Goal: Information Seeking & Learning: Learn about a topic

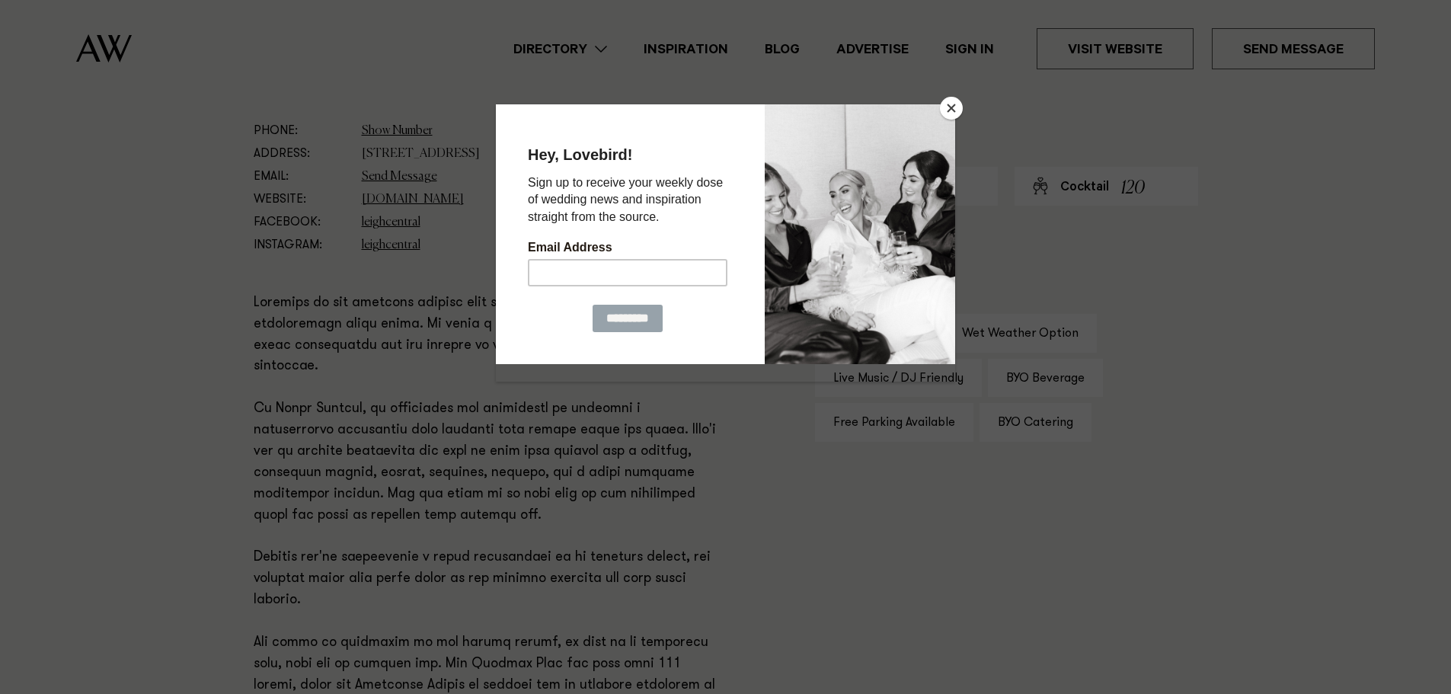
click at [944, 114] on button "Close" at bounding box center [951, 108] width 23 height 23
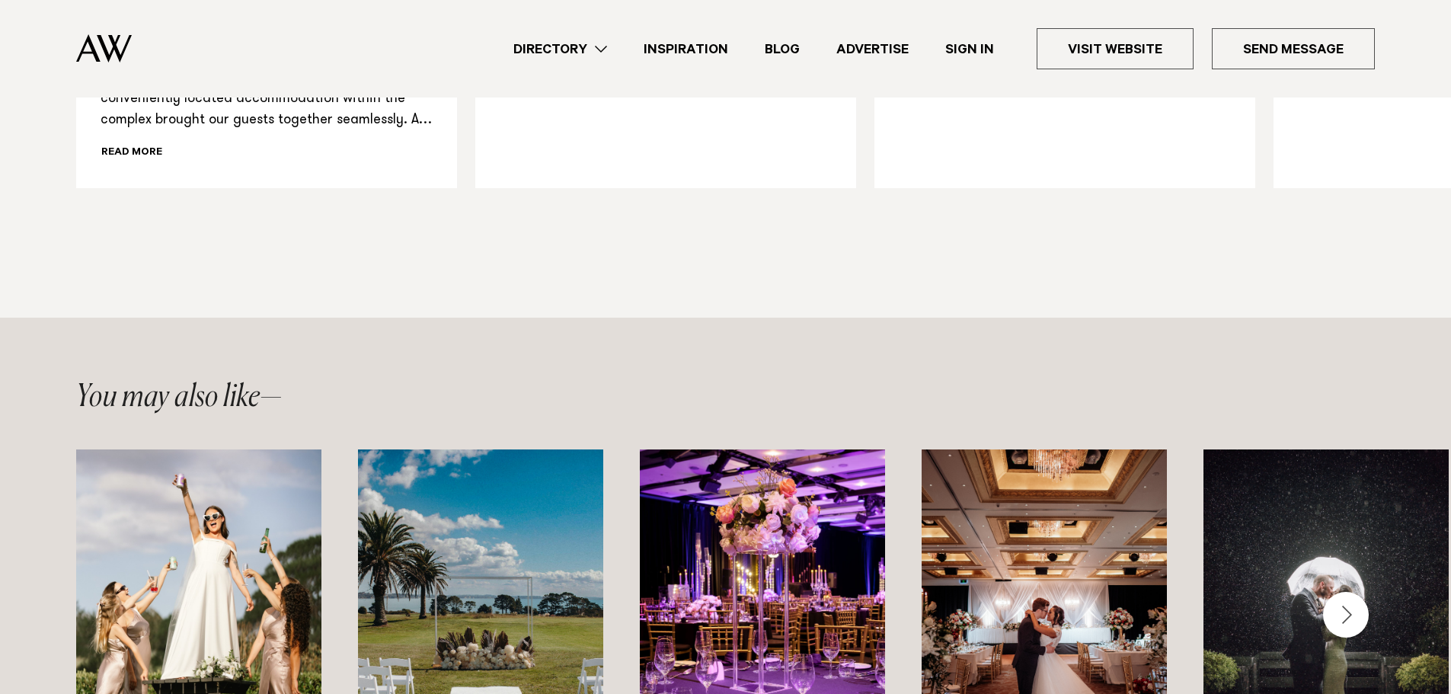
scroll to position [1676, 0]
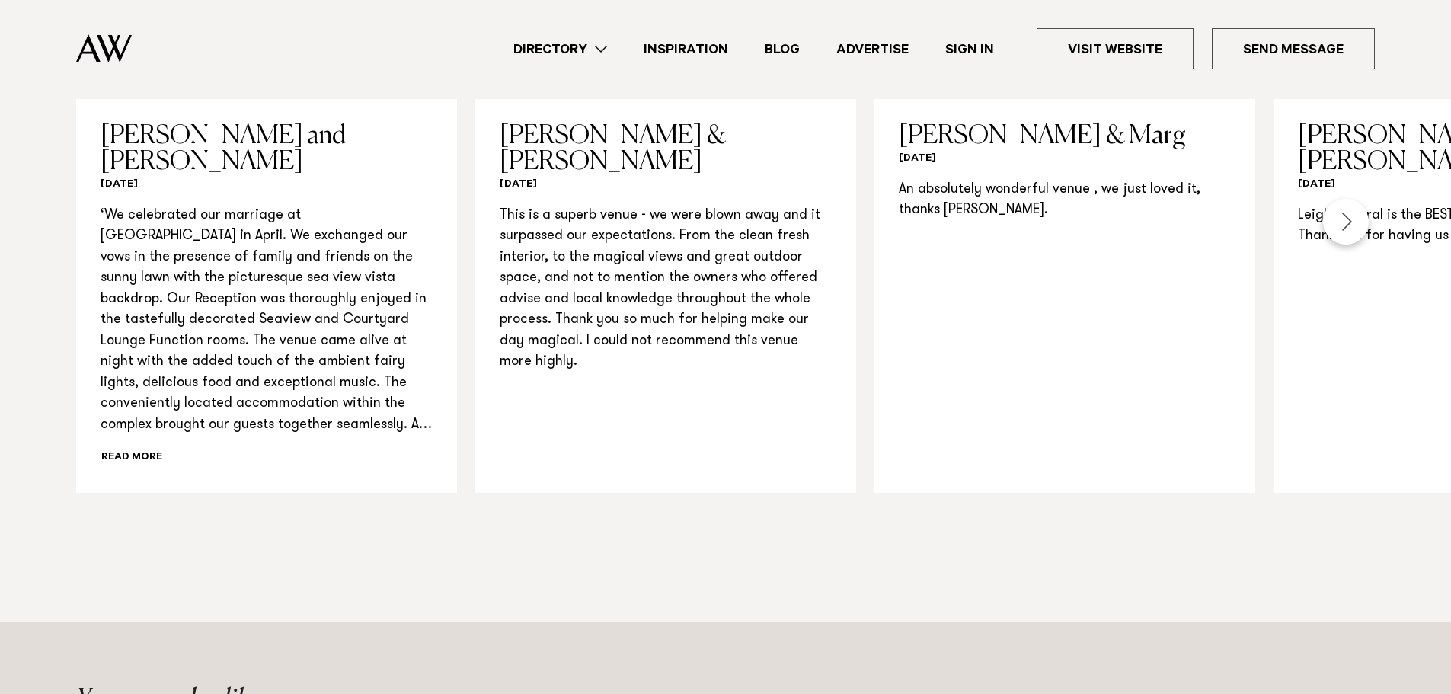
click at [606, 42] on link "Directory" at bounding box center [560, 49] width 130 height 21
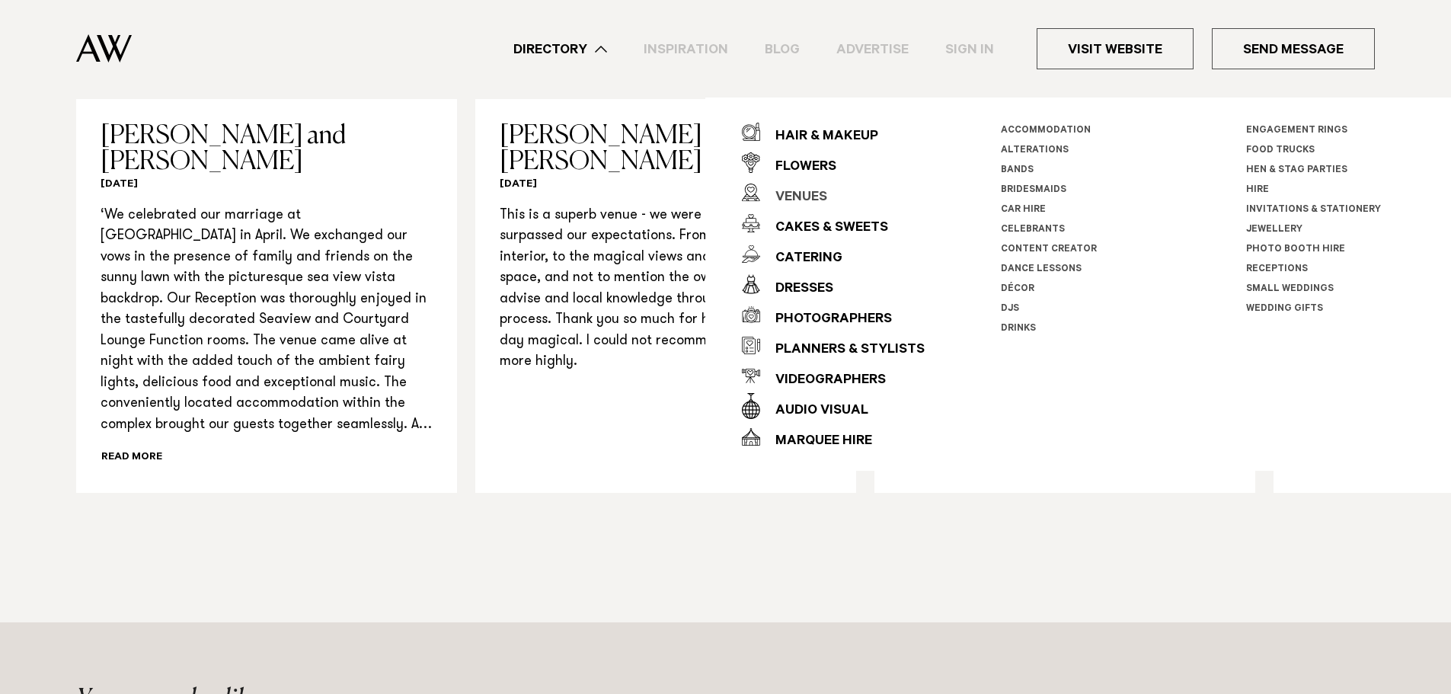
click at [807, 199] on div "Venues" at bounding box center [793, 198] width 67 height 30
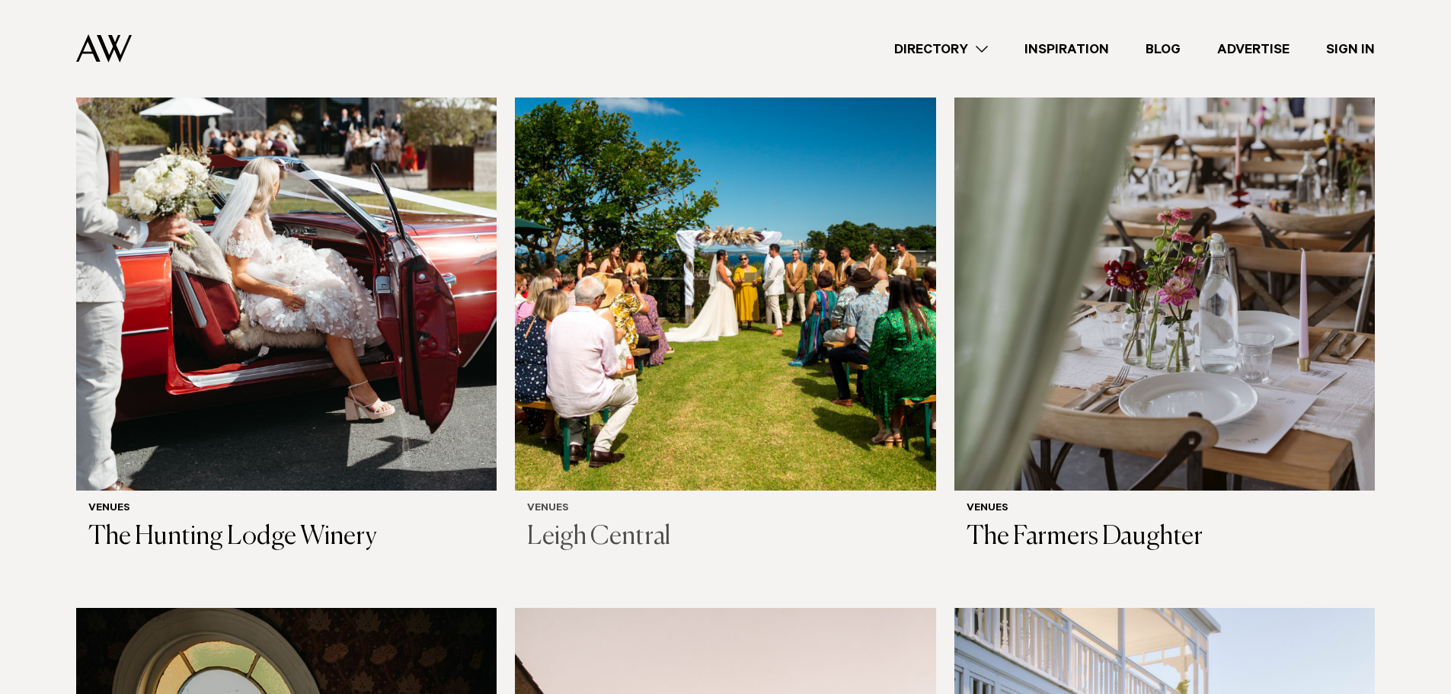
scroll to position [5941, 0]
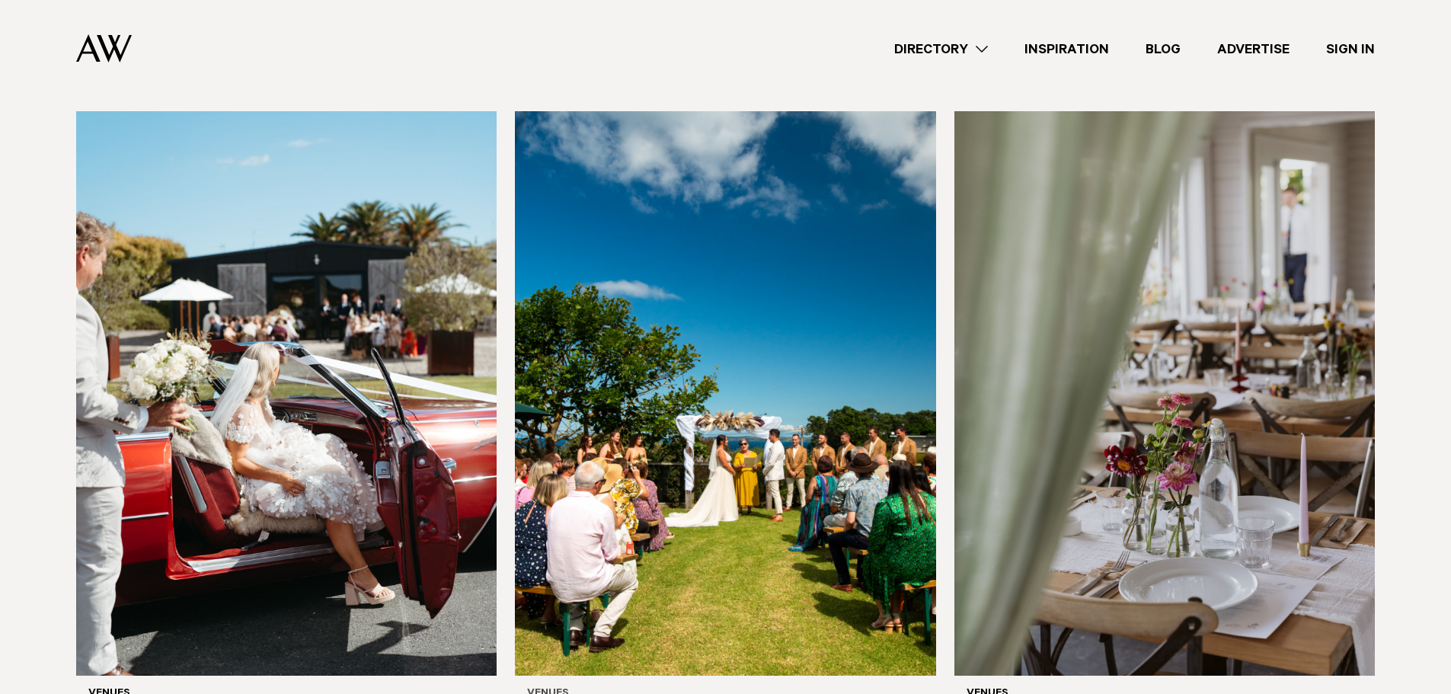
click at [733, 461] on img at bounding box center [725, 393] width 420 height 564
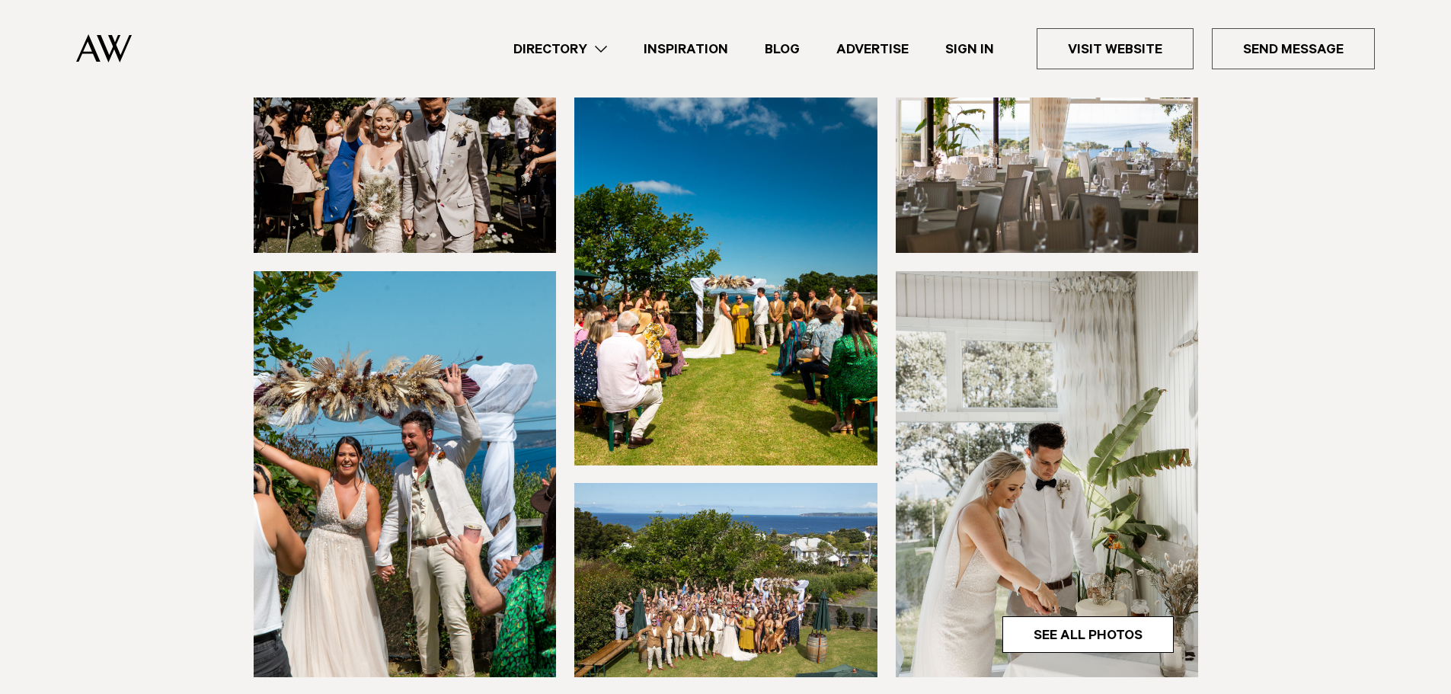
scroll to position [533, 0]
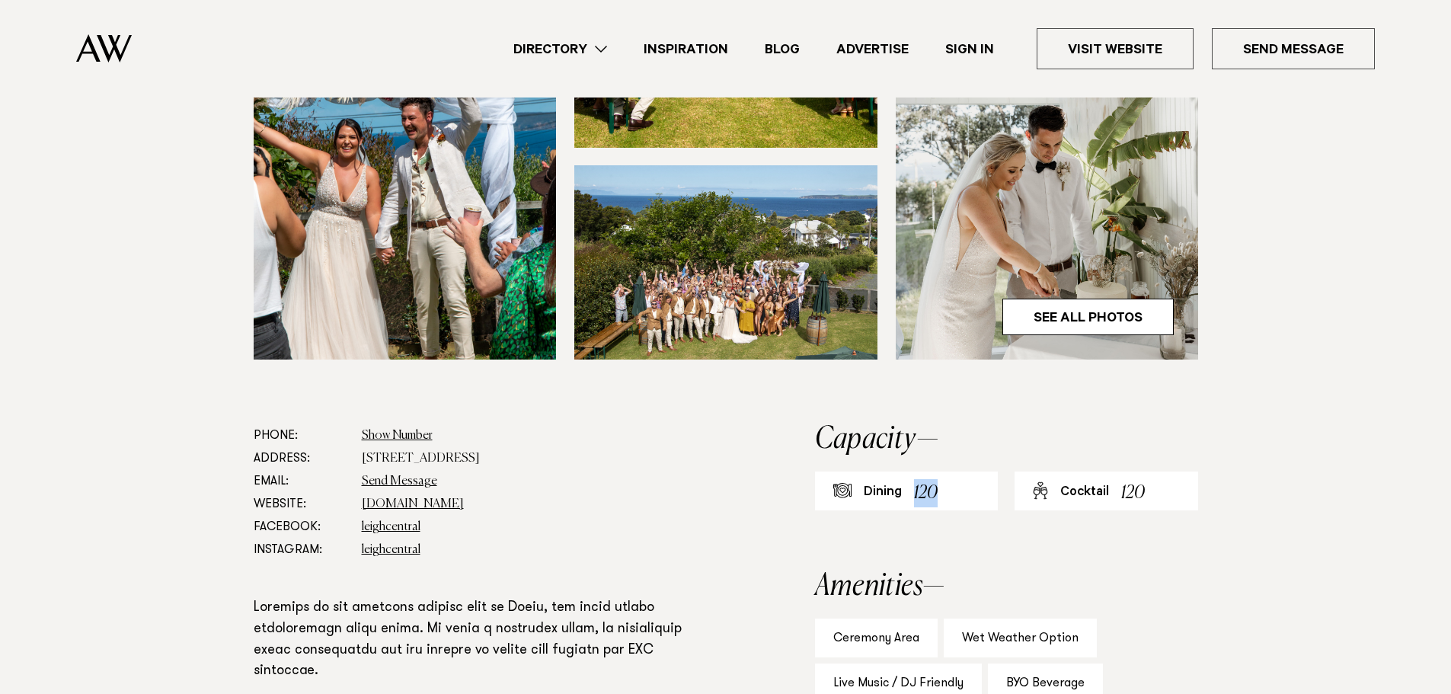
drag, startPoint x: 906, startPoint y: 490, endPoint x: 990, endPoint y: 473, distance: 86.3
click at [990, 473] on div "Dining 120" at bounding box center [907, 490] width 184 height 39
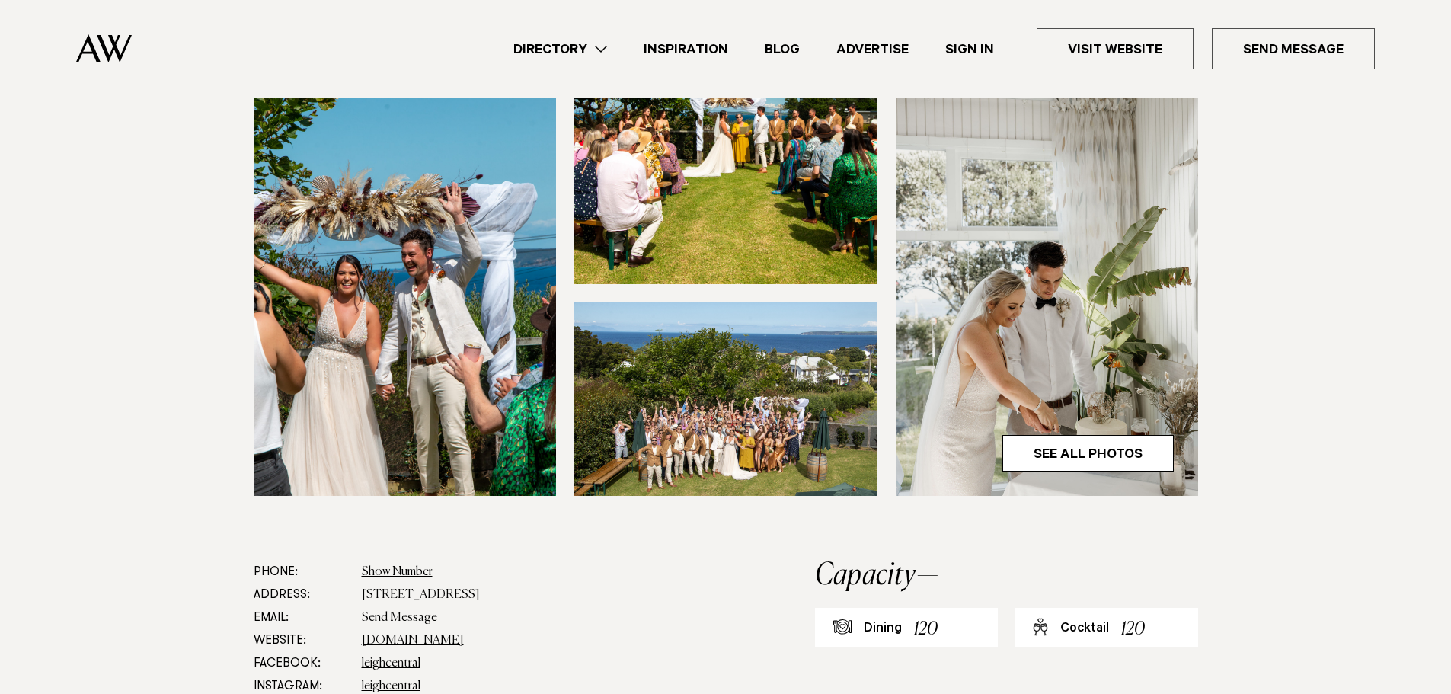
scroll to position [381, 0]
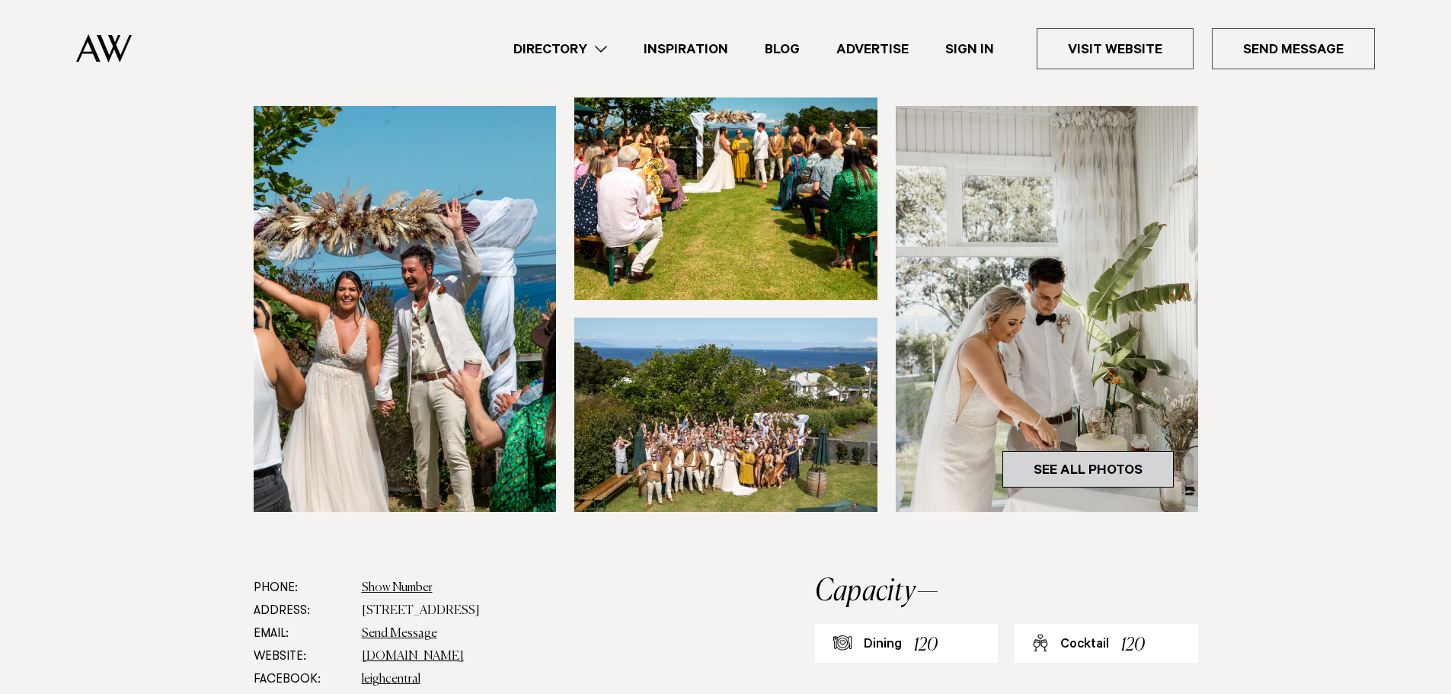
click at [1046, 477] on link "See All Photos" at bounding box center [1087, 469] width 171 height 37
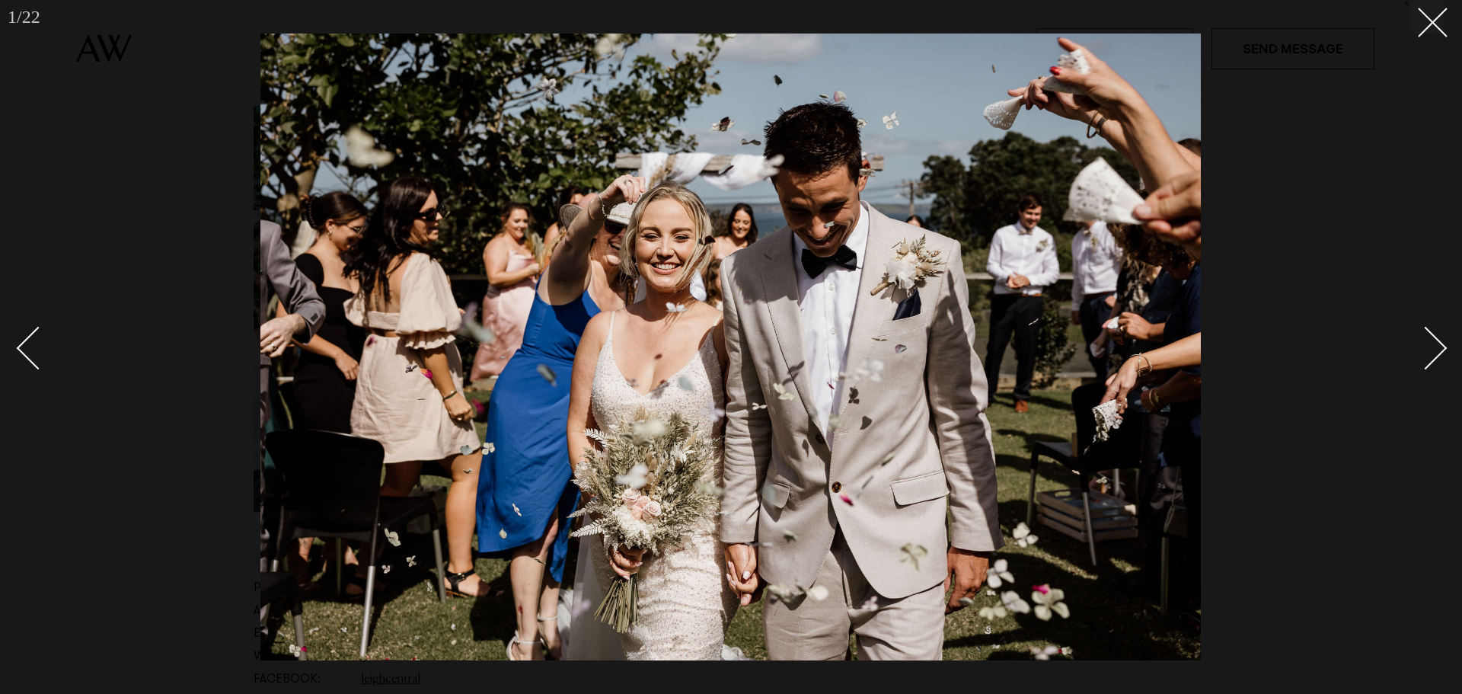
click at [1431, 336] on div "Next slide" at bounding box center [1425, 347] width 43 height 43
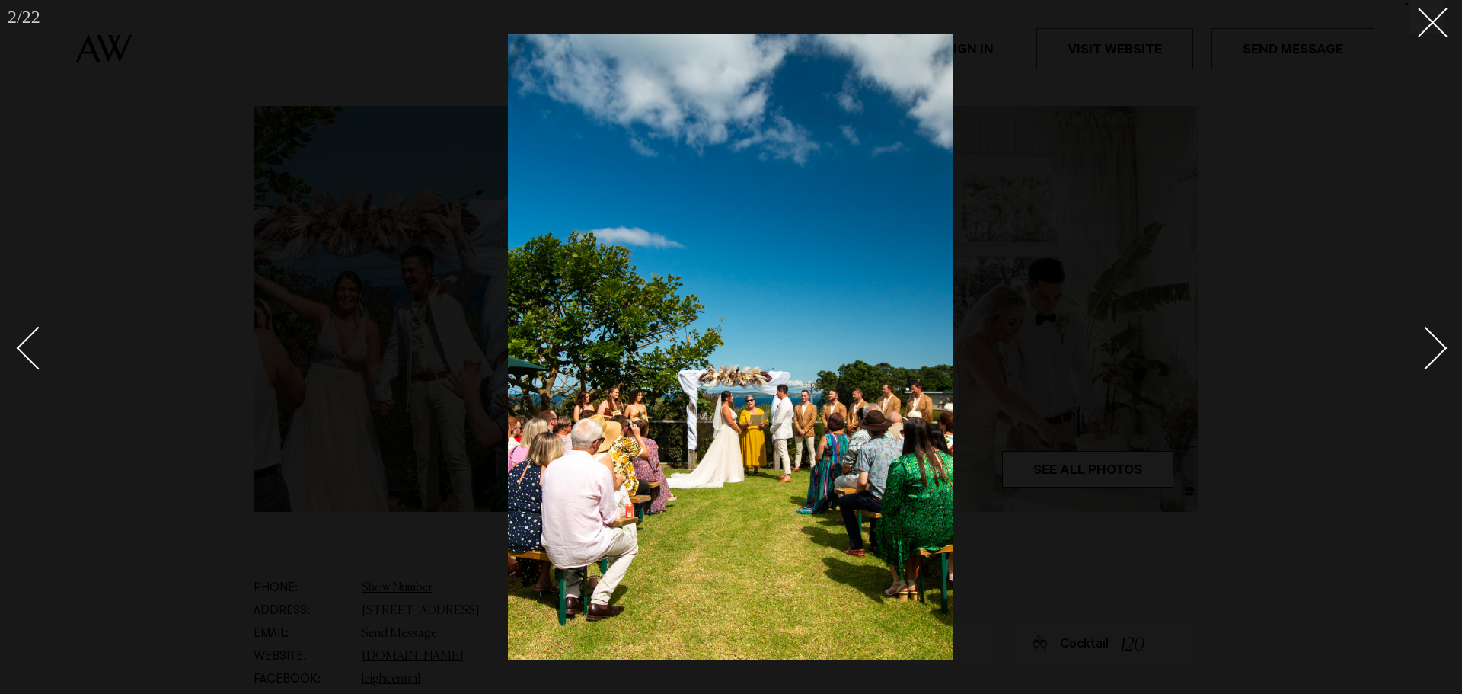
click at [1431, 336] on div "Next slide" at bounding box center [1425, 347] width 43 height 43
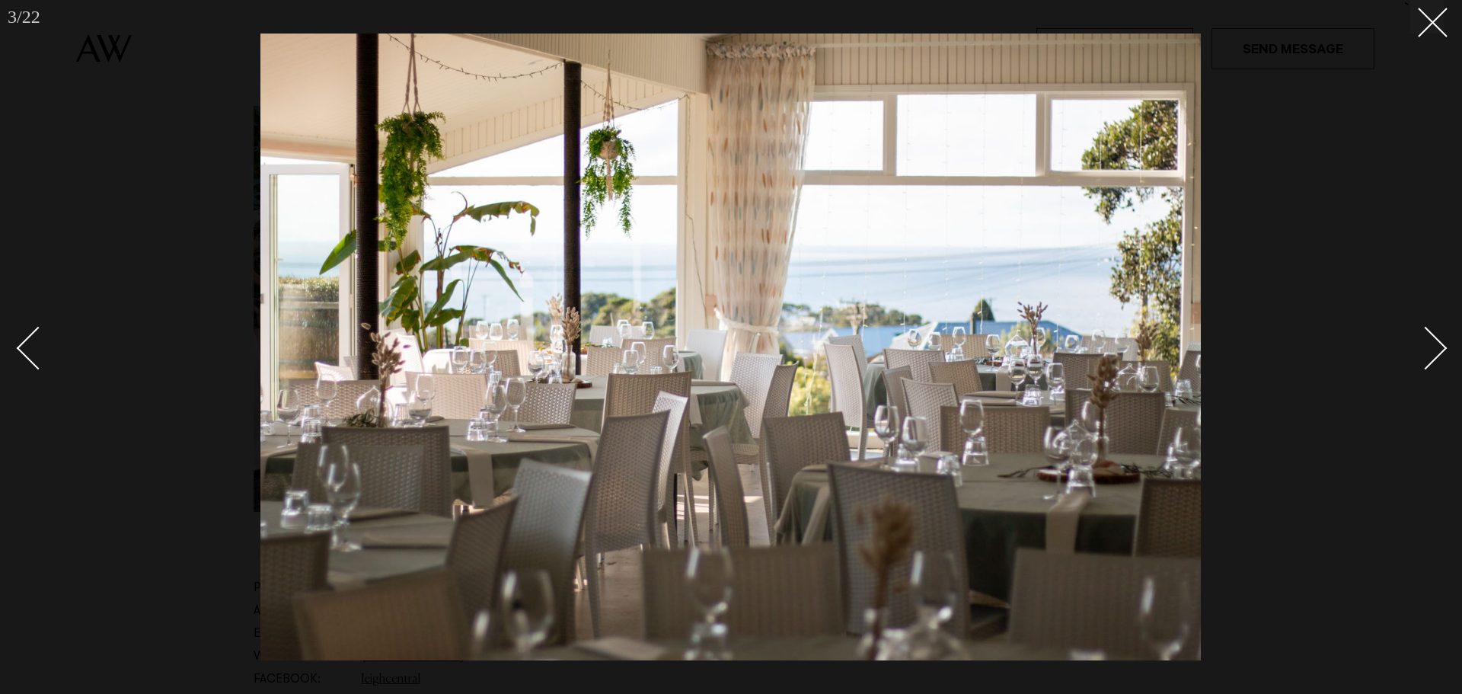
click at [1431, 336] on div "Next slide" at bounding box center [1425, 347] width 43 height 43
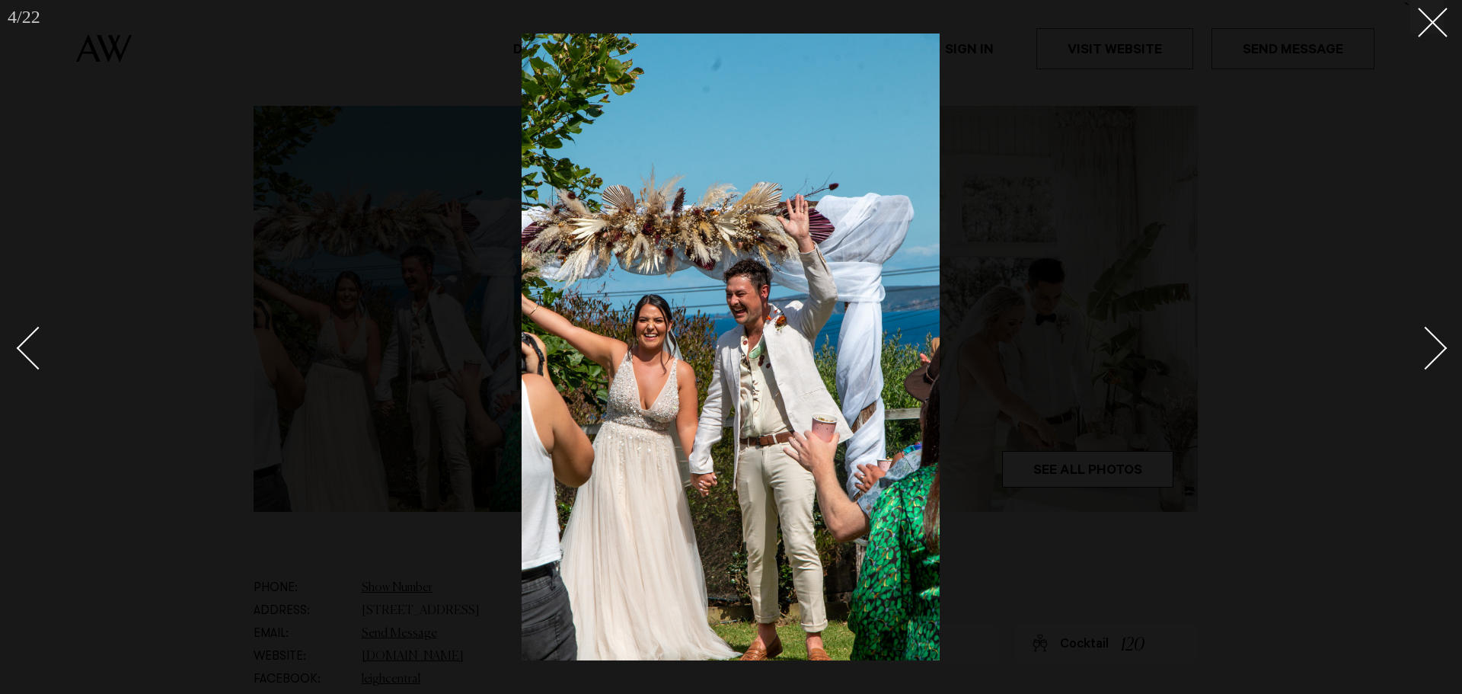
click at [1431, 336] on div "Next slide" at bounding box center [1425, 347] width 43 height 43
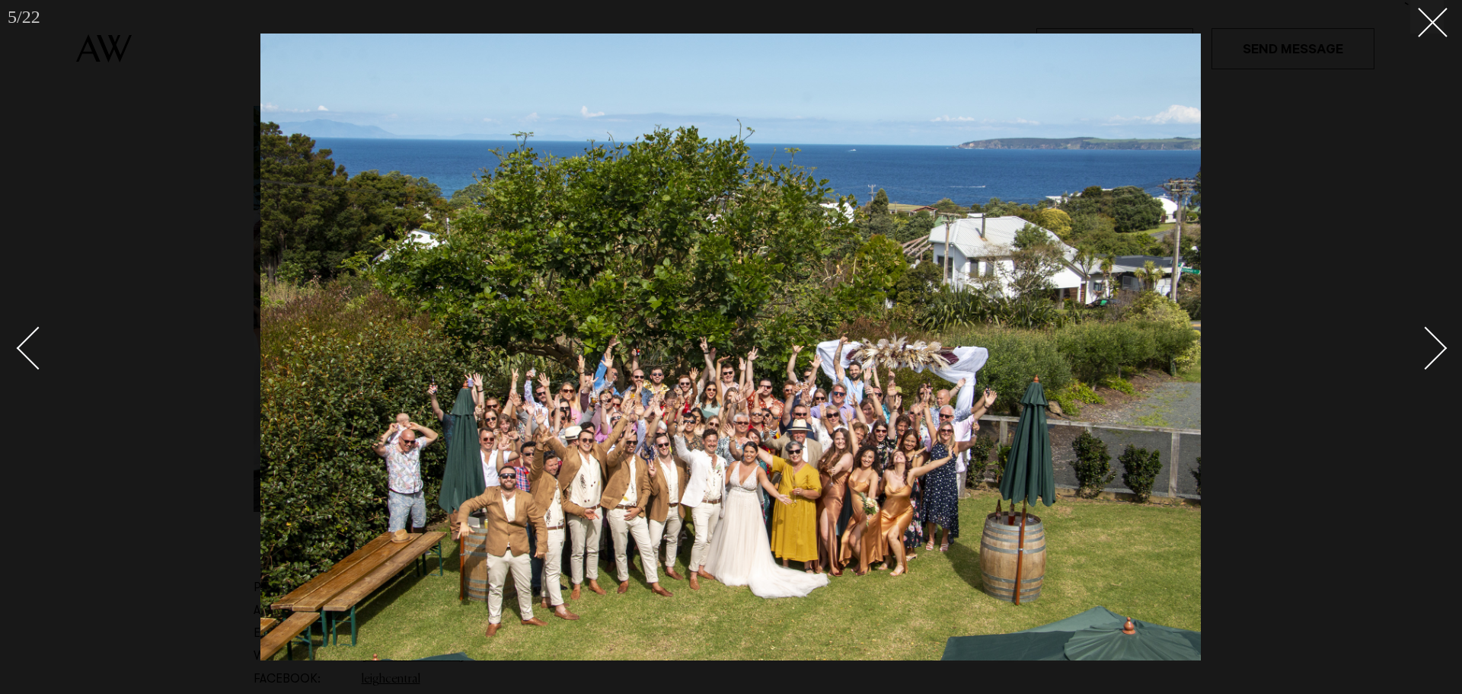
click at [1430, 336] on div "Next slide" at bounding box center [1425, 347] width 43 height 43
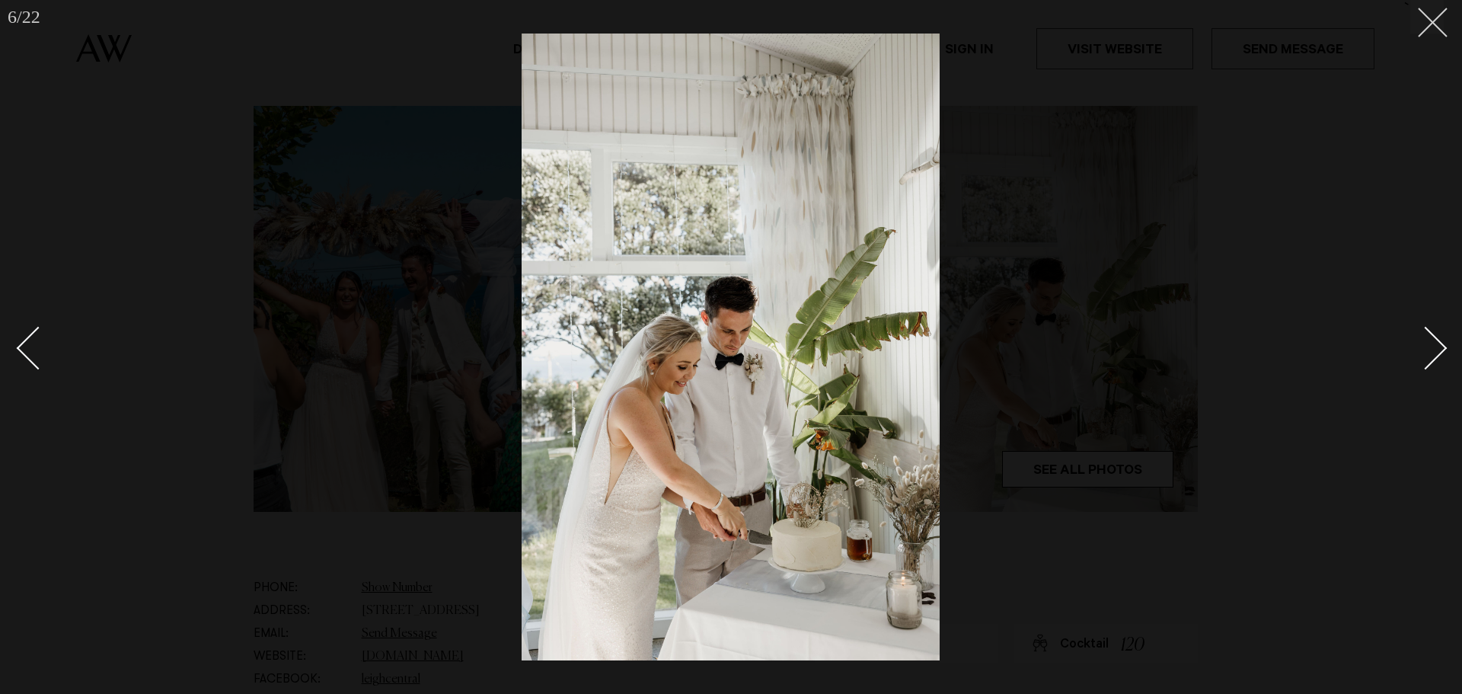
click at [1436, 10] on button at bounding box center [1428, 17] width 34 height 34
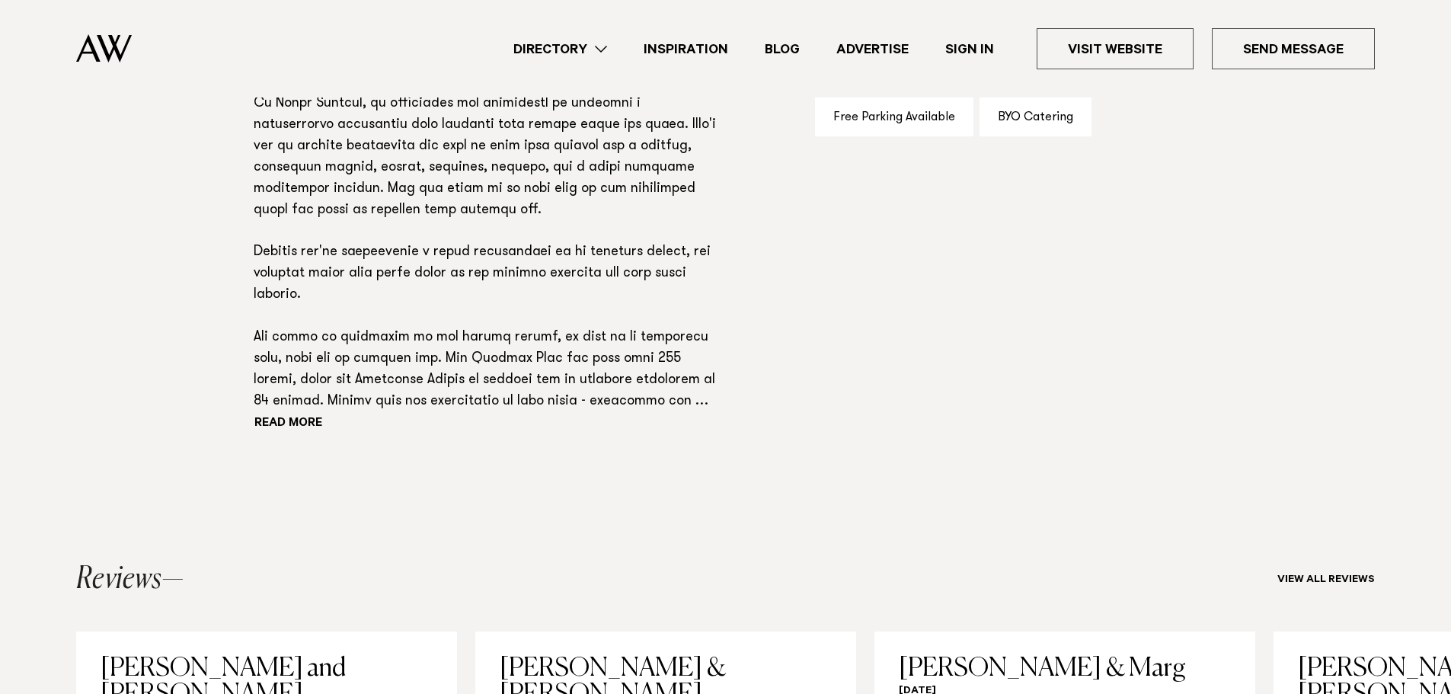
scroll to position [1142, 0]
click at [289, 407] on p at bounding box center [485, 201] width 463 height 425
click at [286, 419] on button "Read more" at bounding box center [322, 425] width 137 height 23
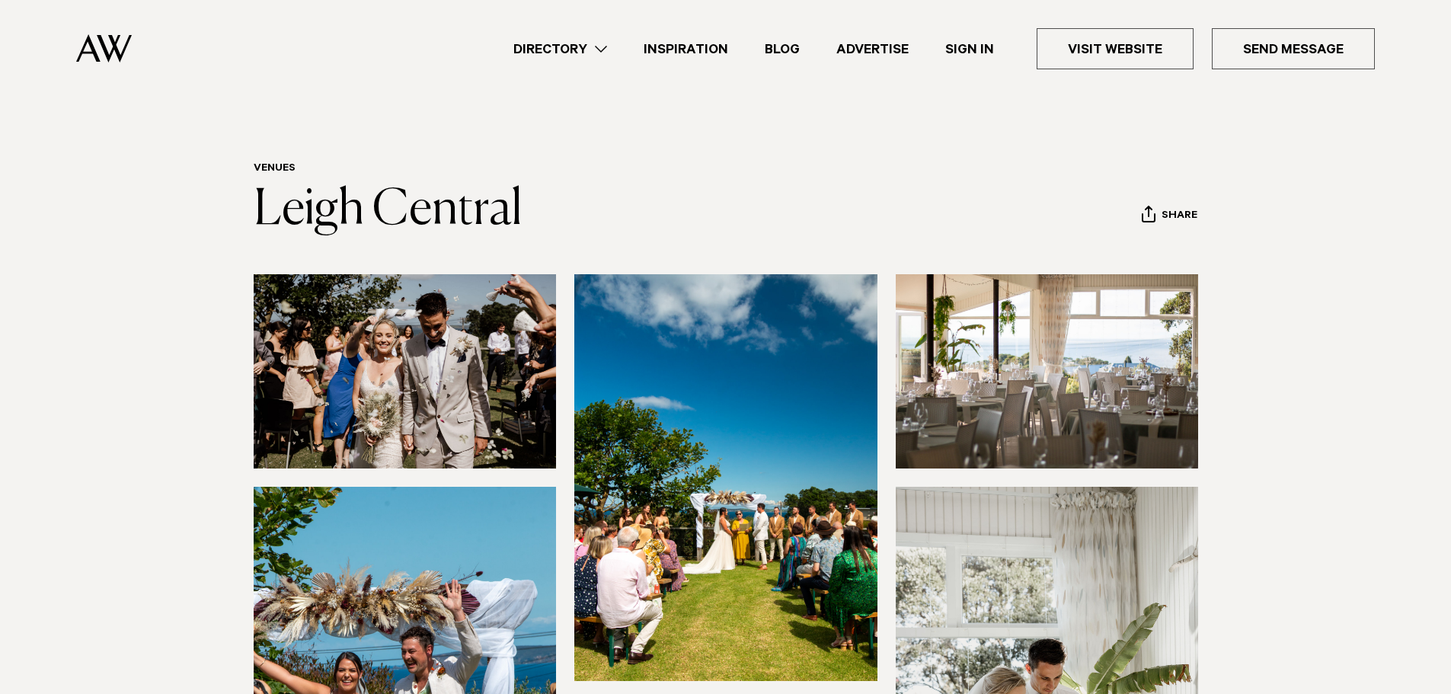
scroll to position [381, 0]
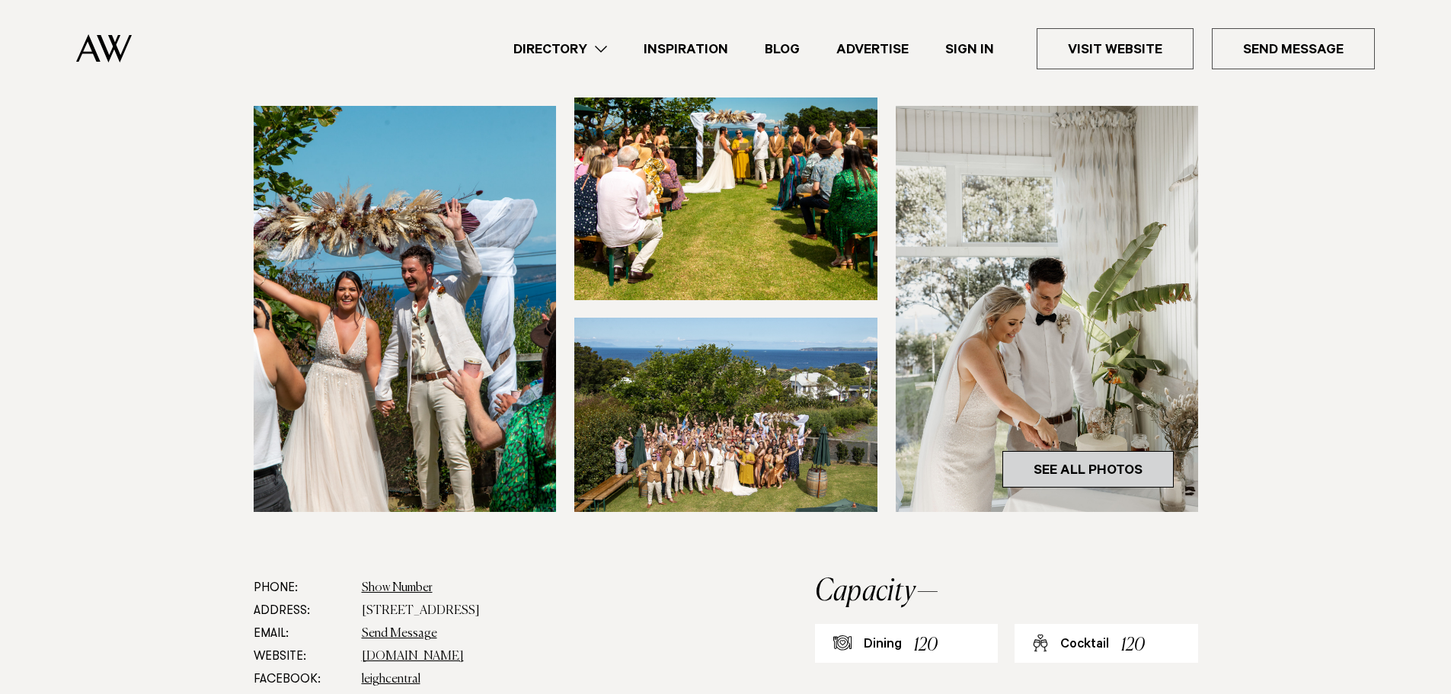
click at [1100, 473] on link "See All Photos" at bounding box center [1087, 469] width 171 height 37
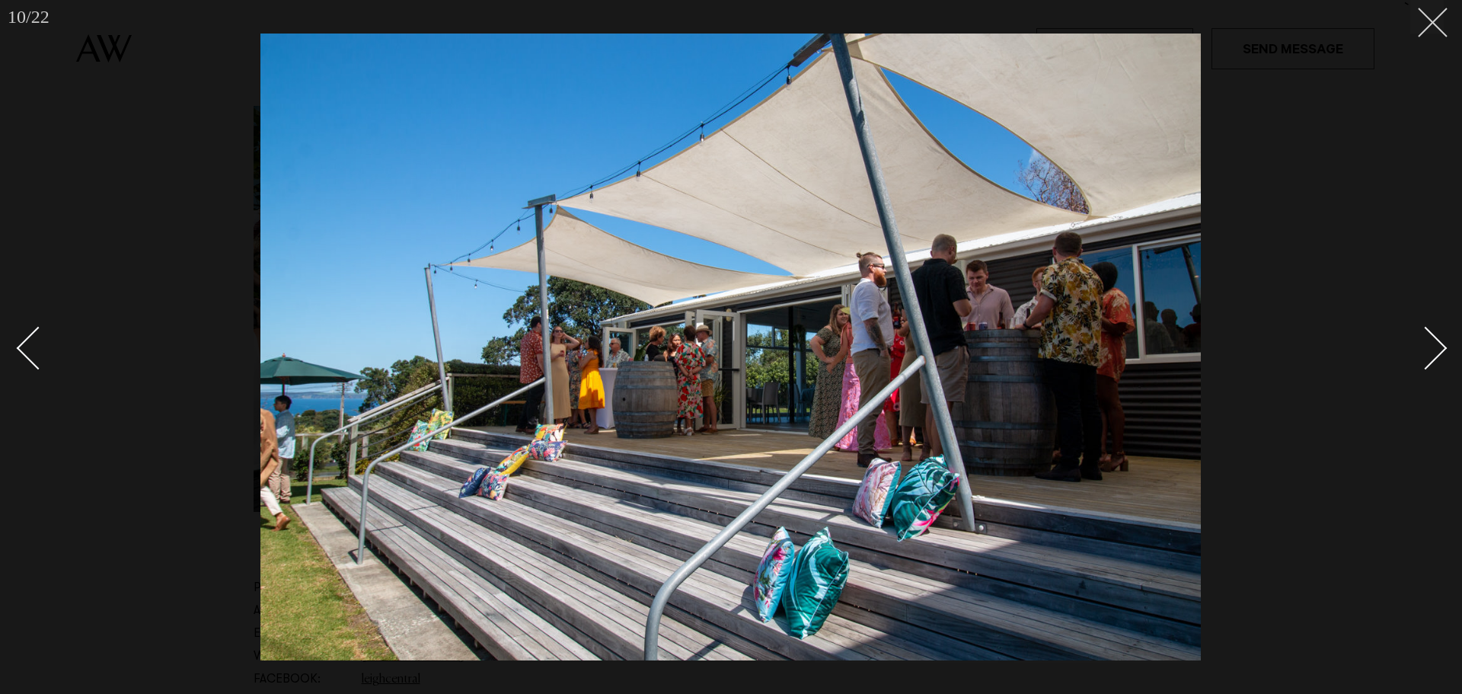
click at [1424, 12] on icon at bounding box center [1427, 17] width 18 height 18
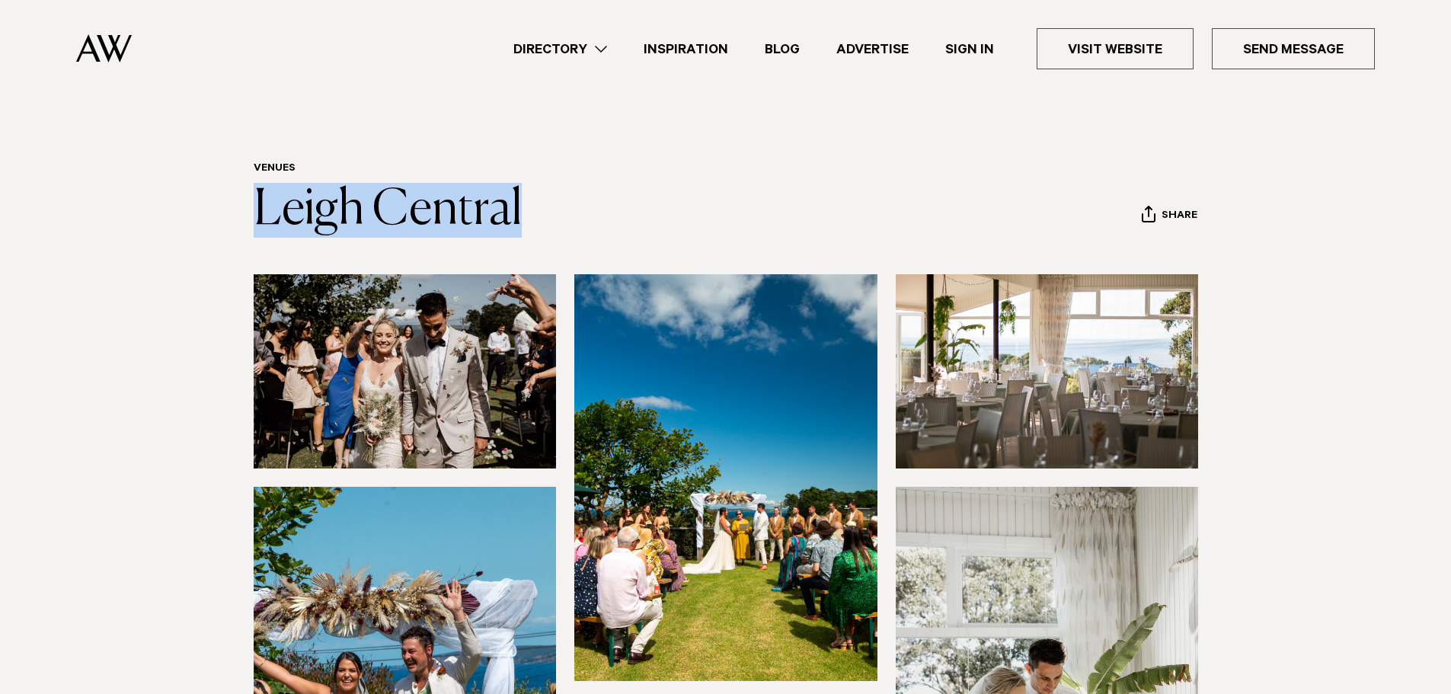
drag, startPoint x: 544, startPoint y: 207, endPoint x: 245, endPoint y: 206, distance: 298.6
click at [245, 206] on div "Venues Leigh Central Share Copy Link Email twitter" at bounding box center [726, 199] width 1072 height 75
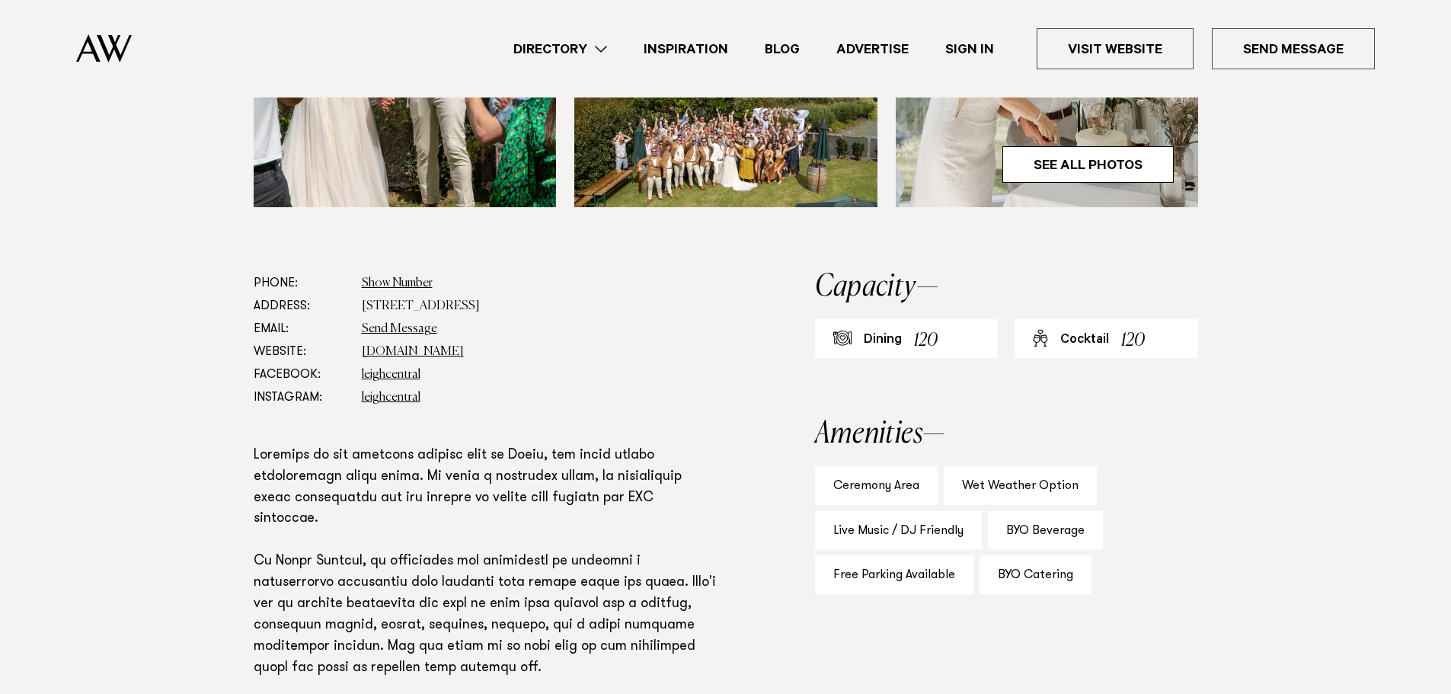
scroll to position [762, 0]
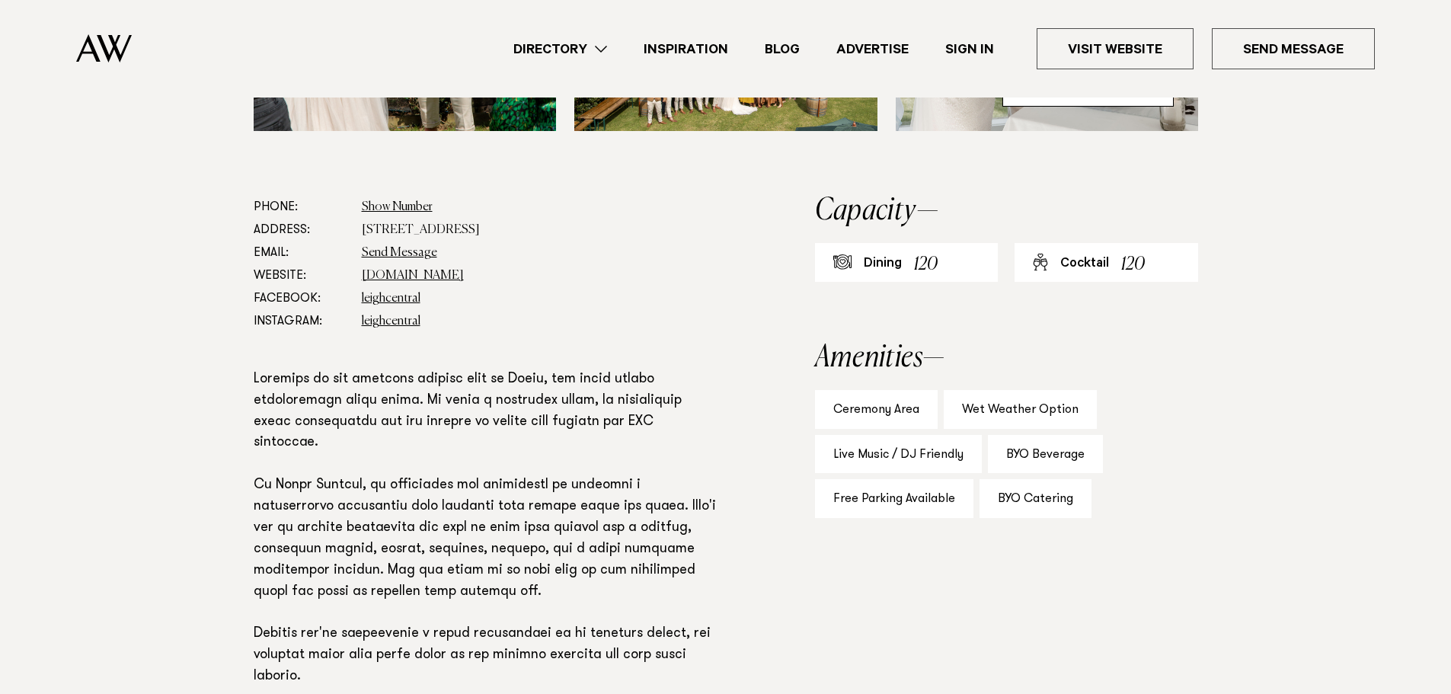
click at [299, 407] on p at bounding box center [485, 677] width 463 height 616
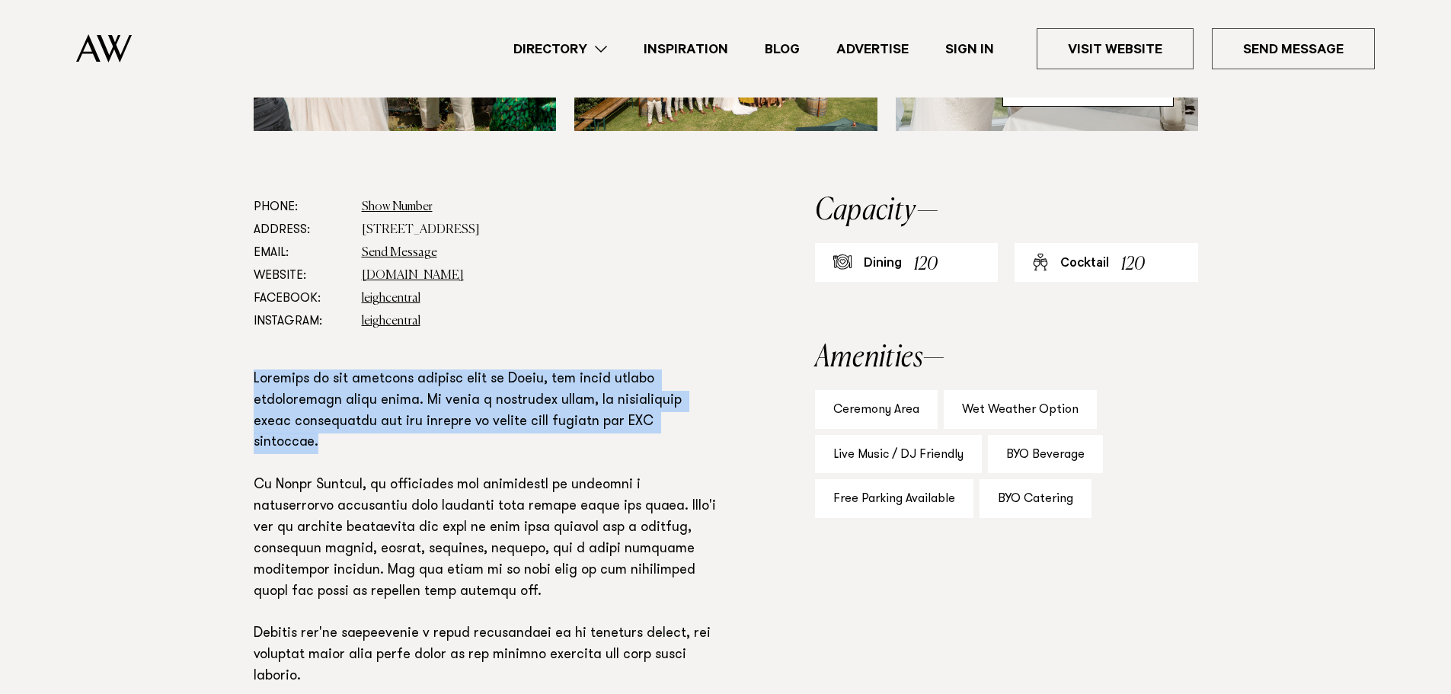
drag, startPoint x: 304, startPoint y: 382, endPoint x: 424, endPoint y: 447, distance: 136.6
click at [422, 446] on div "Phone: Show Number 09 422 607, 021 2460757 Address: [STREET_ADDRESS] Email: Sen…" at bounding box center [726, 634] width 1072 height 877
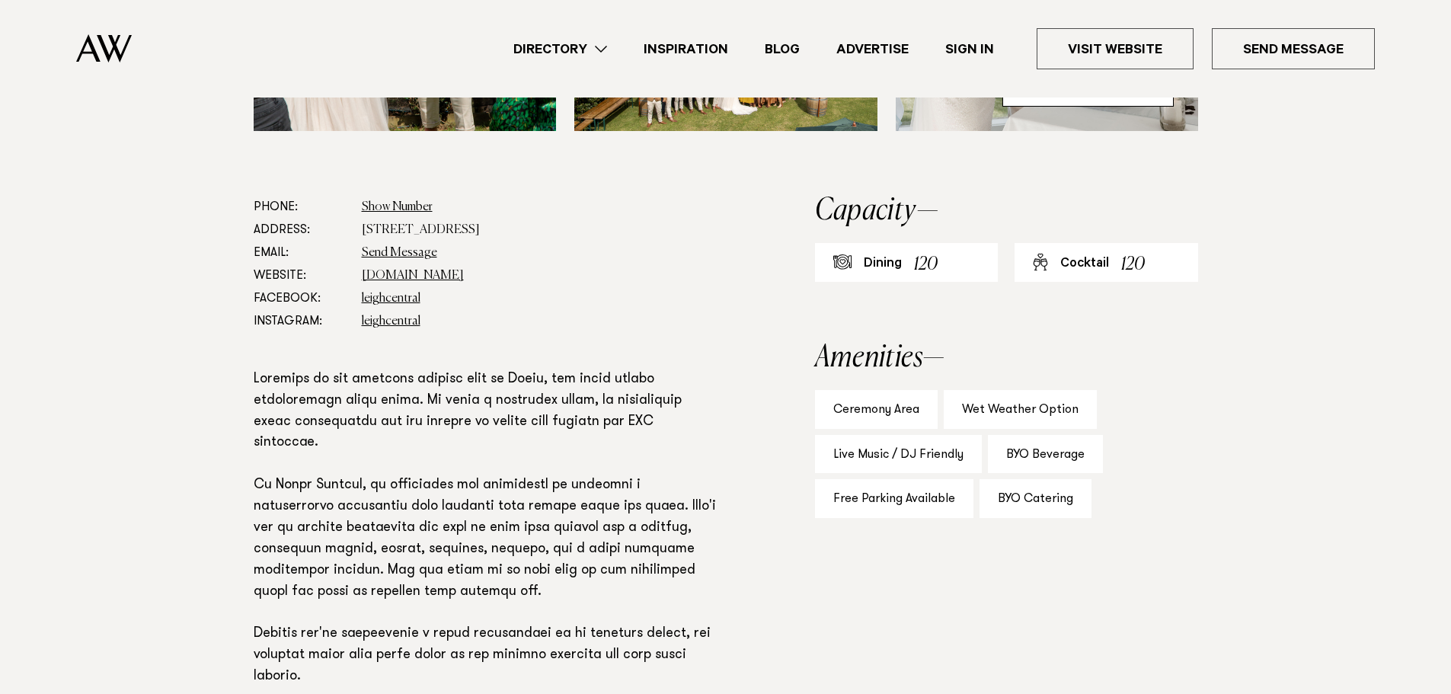
click at [424, 478] on p at bounding box center [485, 677] width 463 height 616
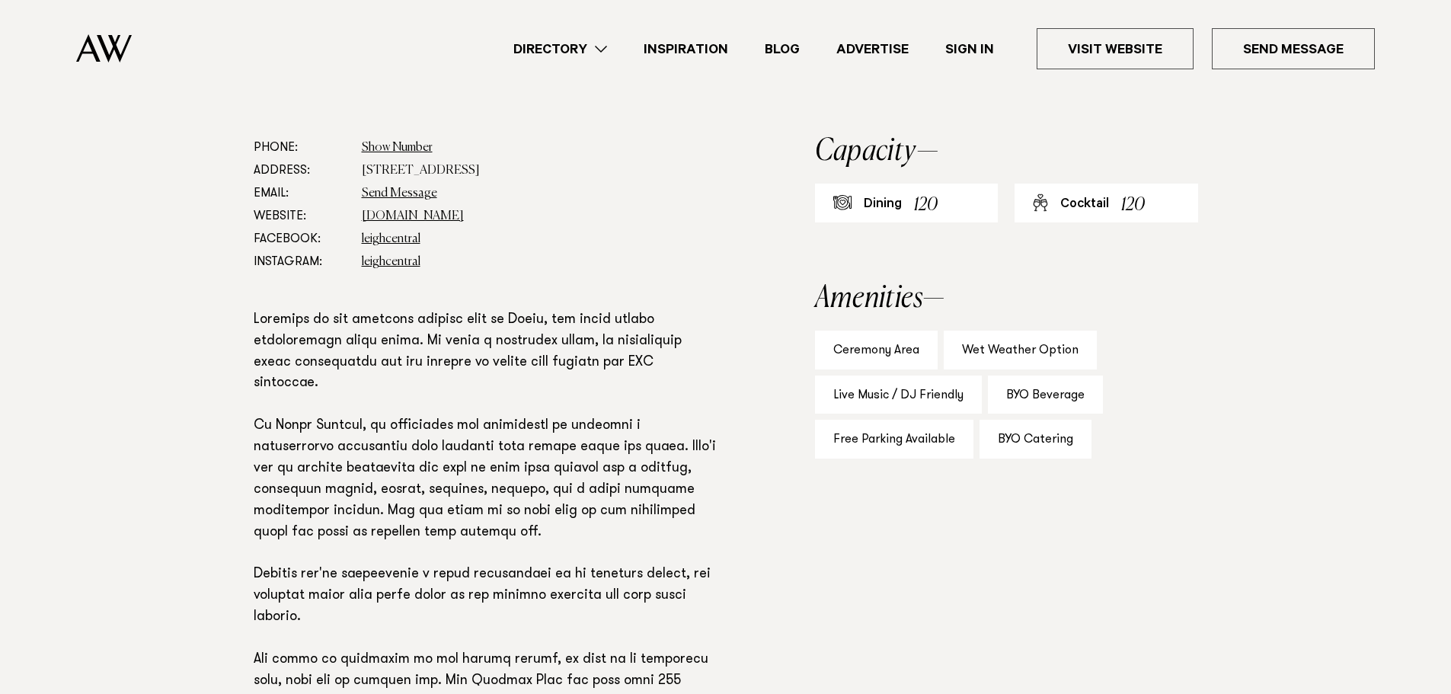
scroll to position [990, 0]
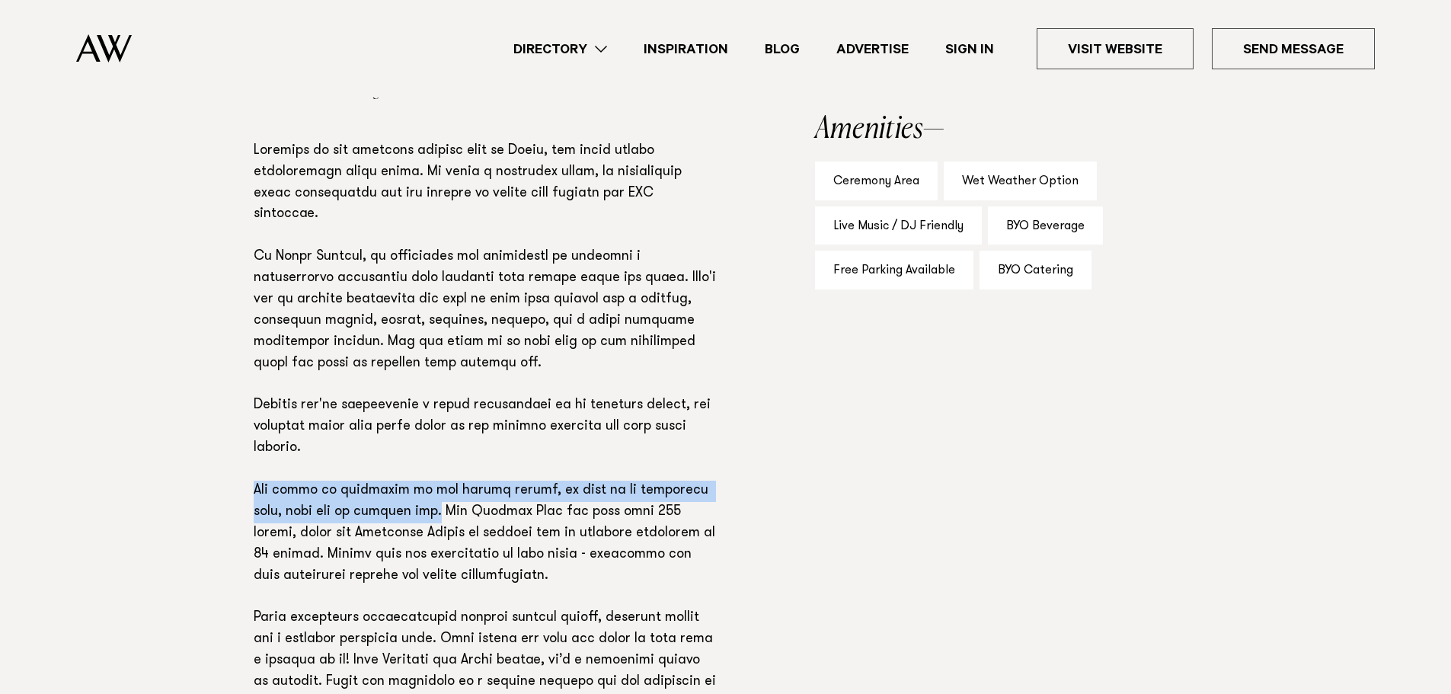
drag, startPoint x: 254, startPoint y: 491, endPoint x: 410, endPoint y: 518, distance: 157.6
click at [410, 518] on p at bounding box center [485, 449] width 463 height 616
copy p "The venue is comprised of two indoor spaces, as well as an extensive lawn, deck…"
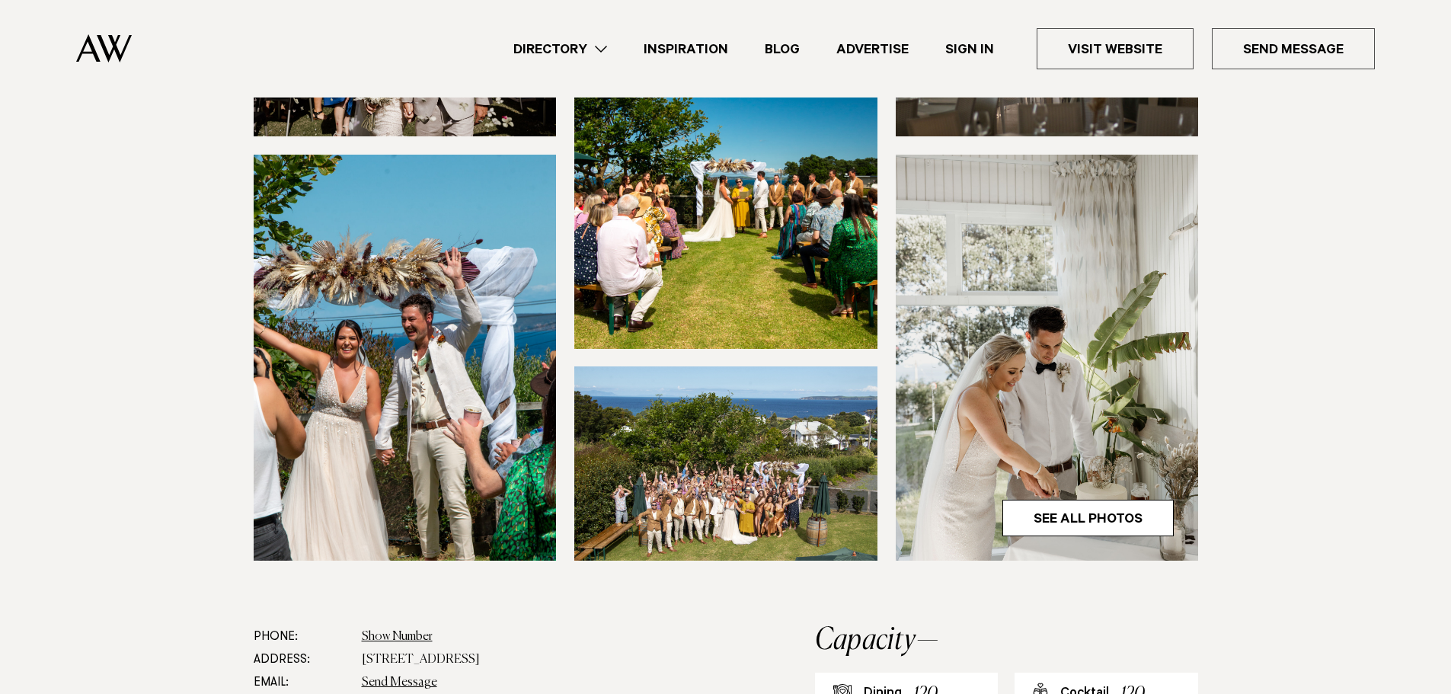
scroll to position [381, 0]
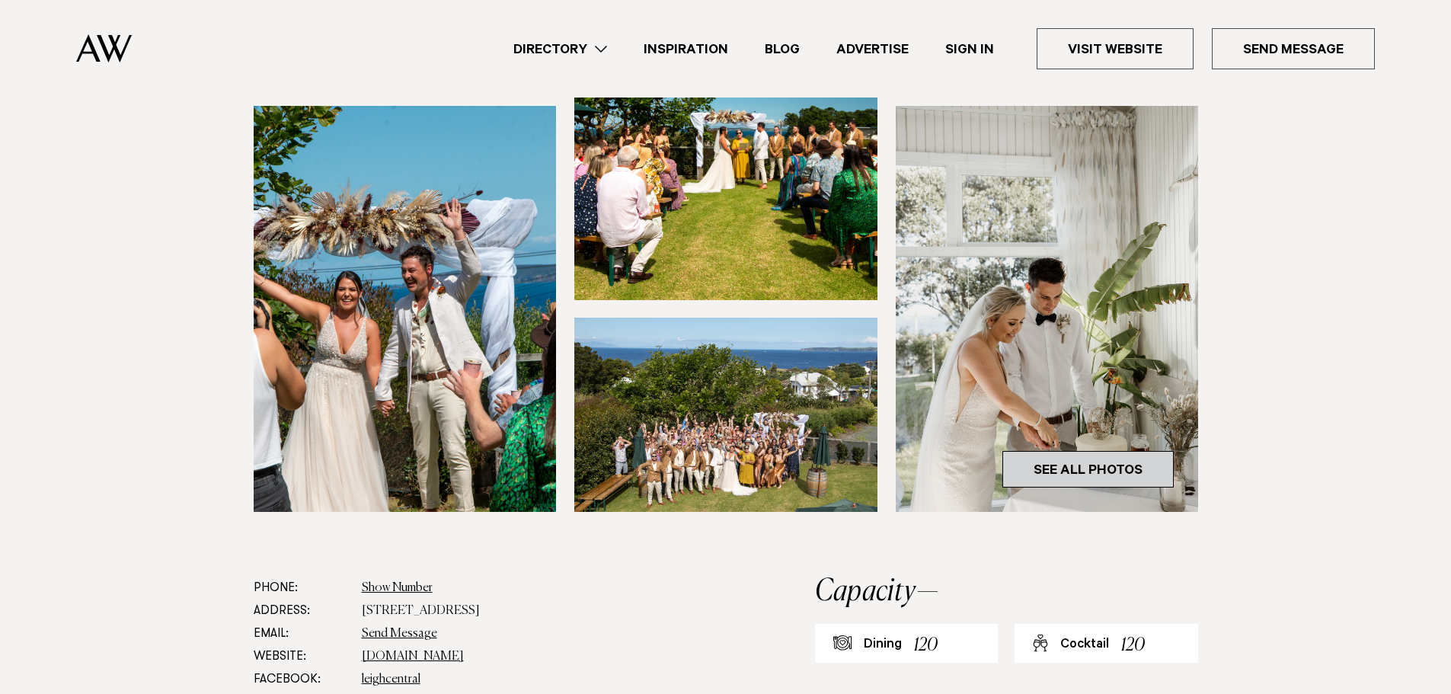
click at [1132, 472] on link "See All Photos" at bounding box center [1087, 469] width 171 height 37
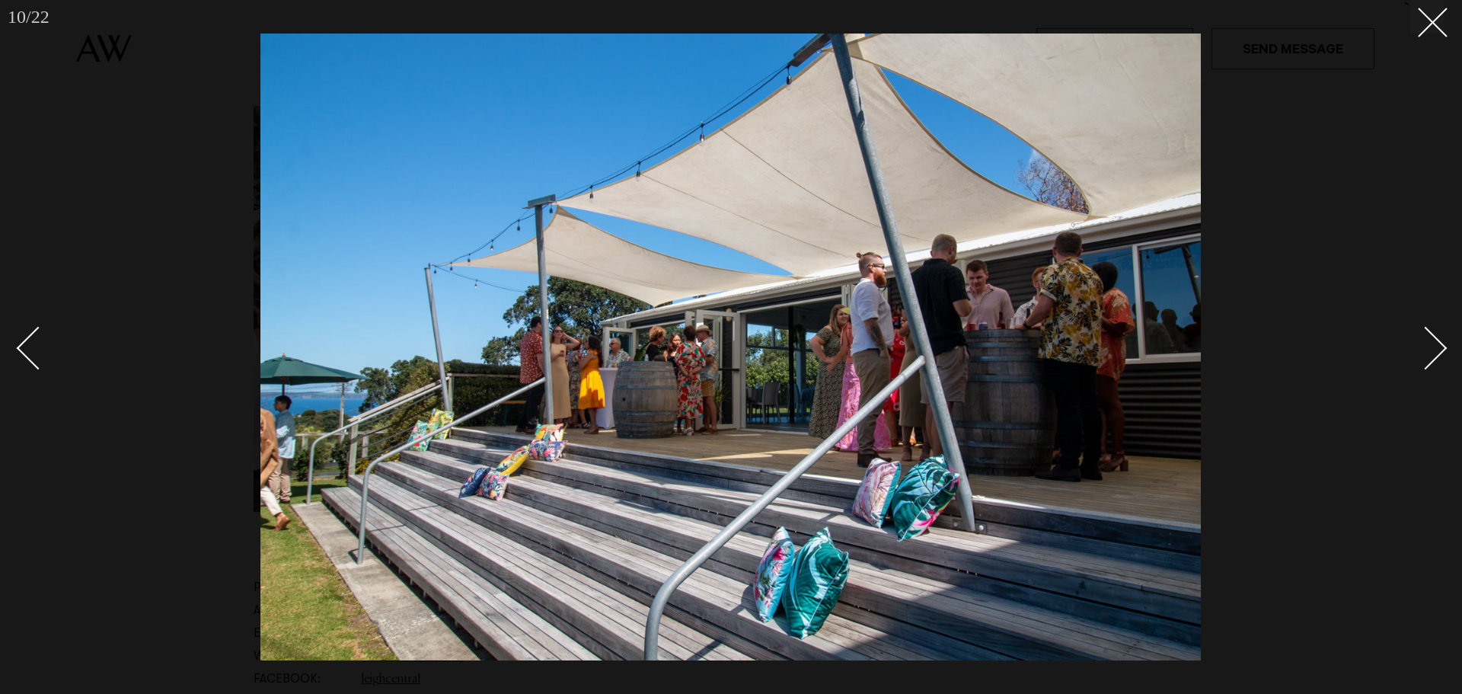
click at [847, 325] on img at bounding box center [730, 347] width 941 height 627
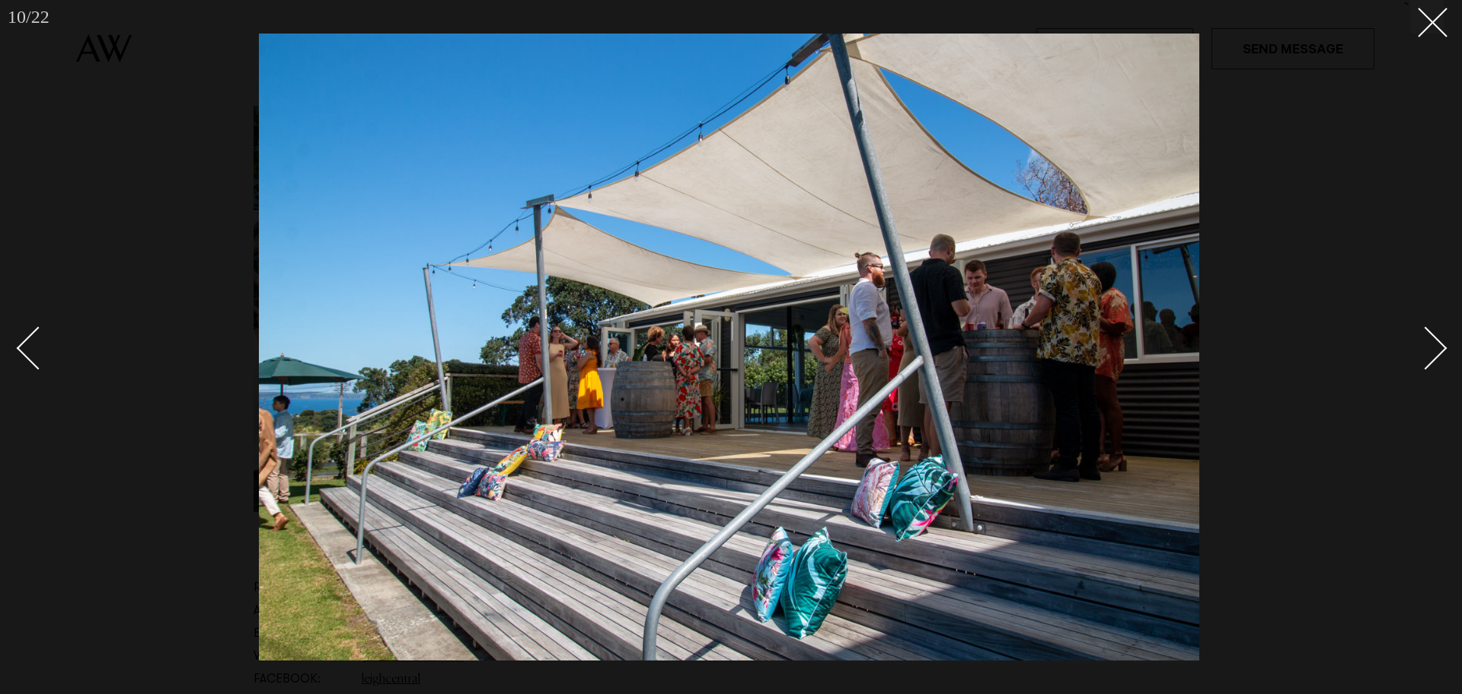
click at [832, 330] on img at bounding box center [729, 347] width 941 height 627
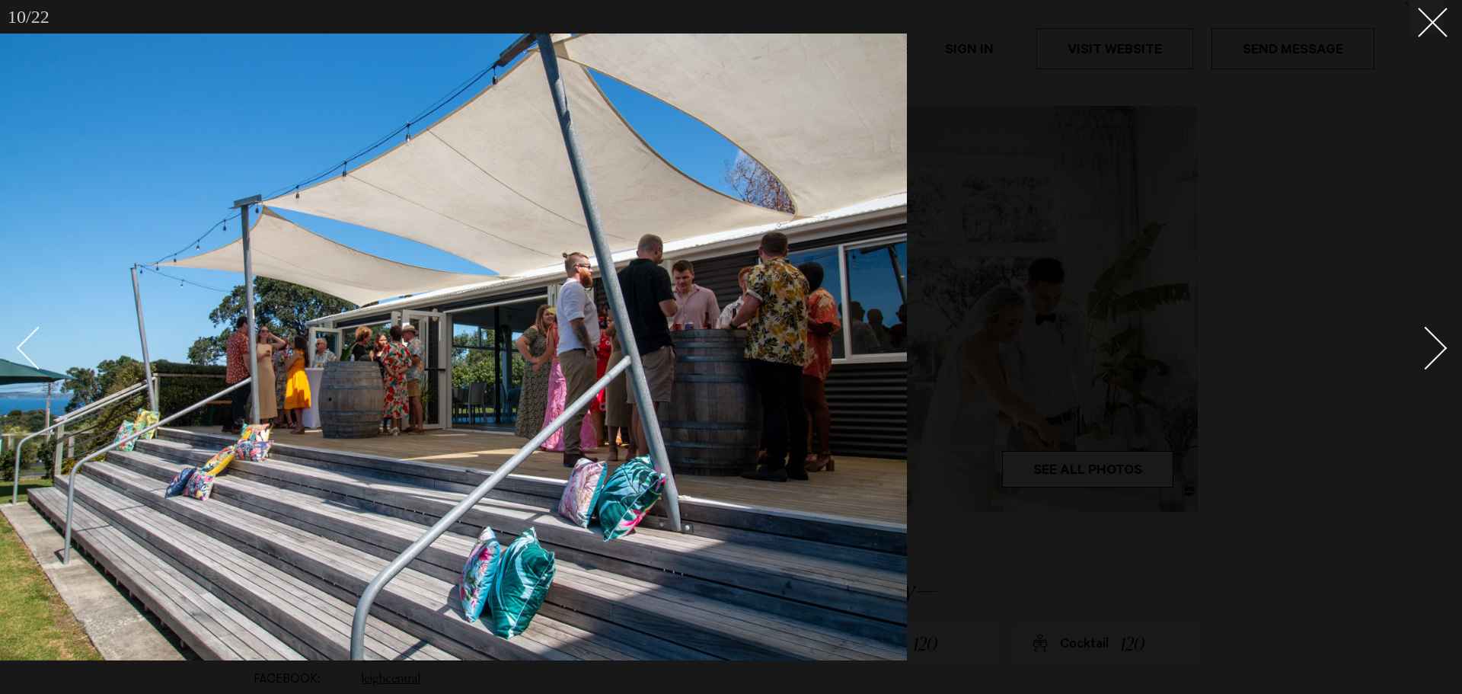
drag, startPoint x: 781, startPoint y: 350, endPoint x: 496, endPoint y: 469, distance: 308.9
click at [490, 471] on img at bounding box center [436, 347] width 941 height 627
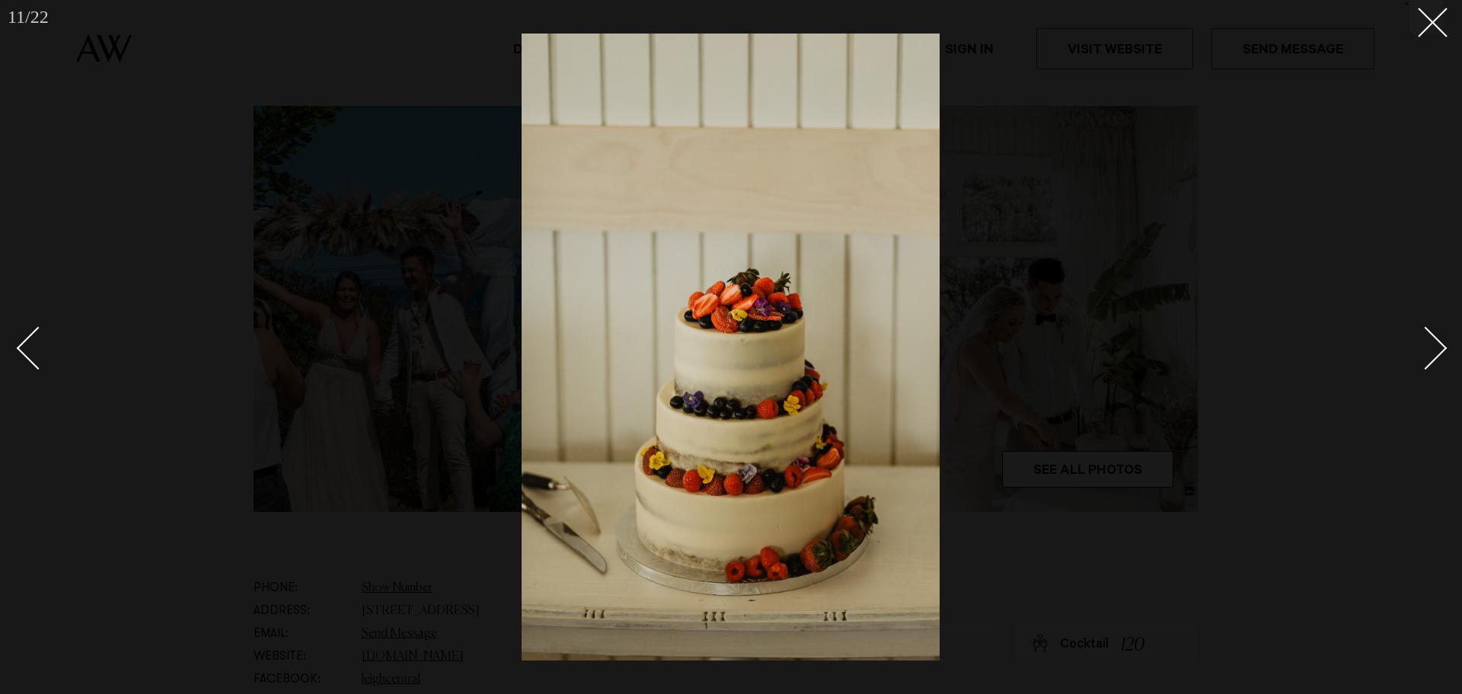
click at [522, 418] on img at bounding box center [731, 347] width 418 height 627
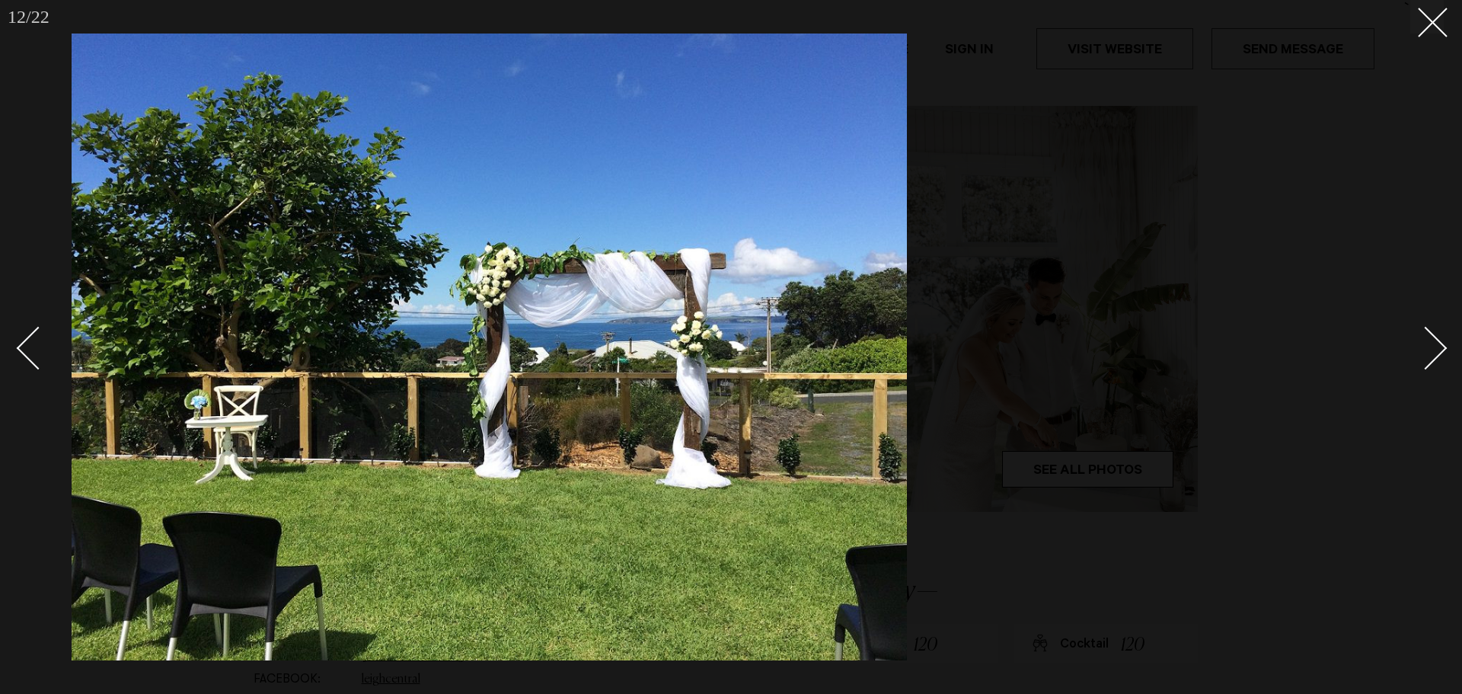
drag, startPoint x: 936, startPoint y: 407, endPoint x: 590, endPoint y: 409, distance: 346.6
click at [601, 410] on img at bounding box center [490, 347] width 836 height 627
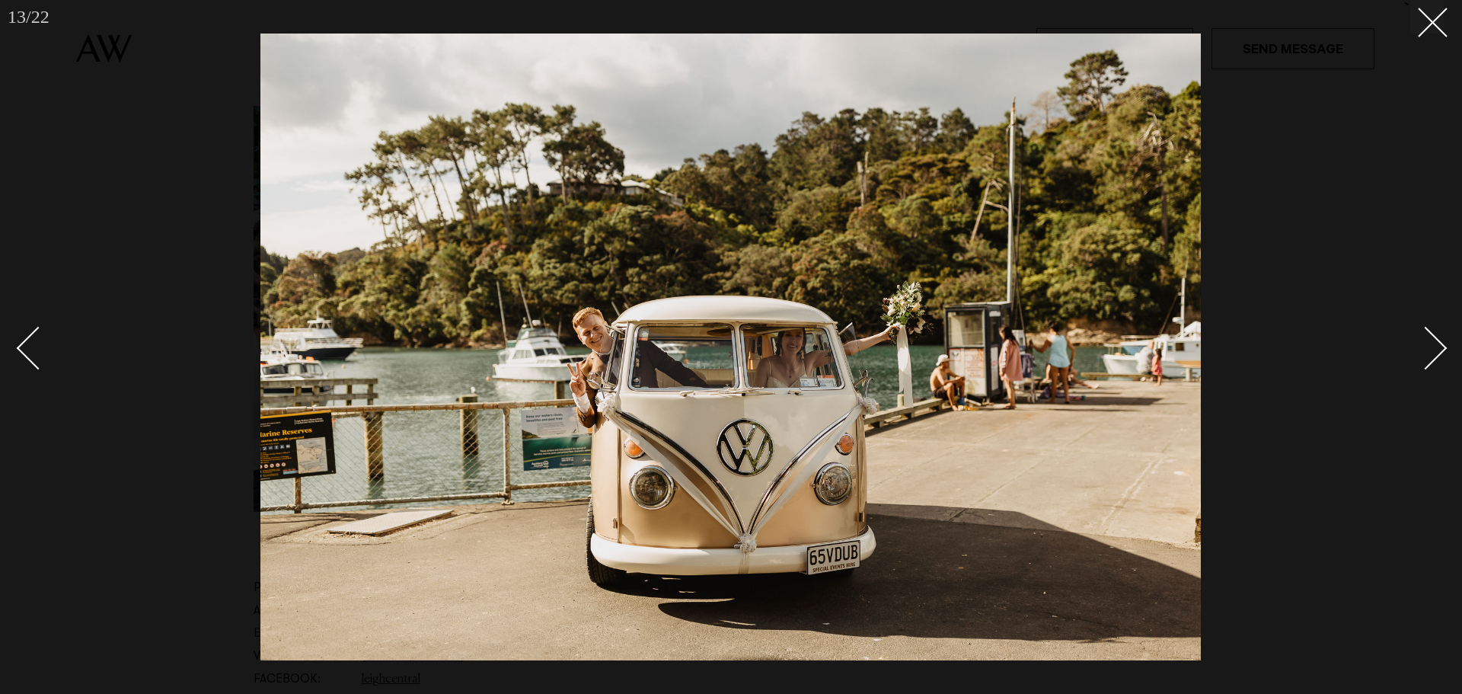
click at [1431, 331] on link at bounding box center [1417, 347] width 53 height 76
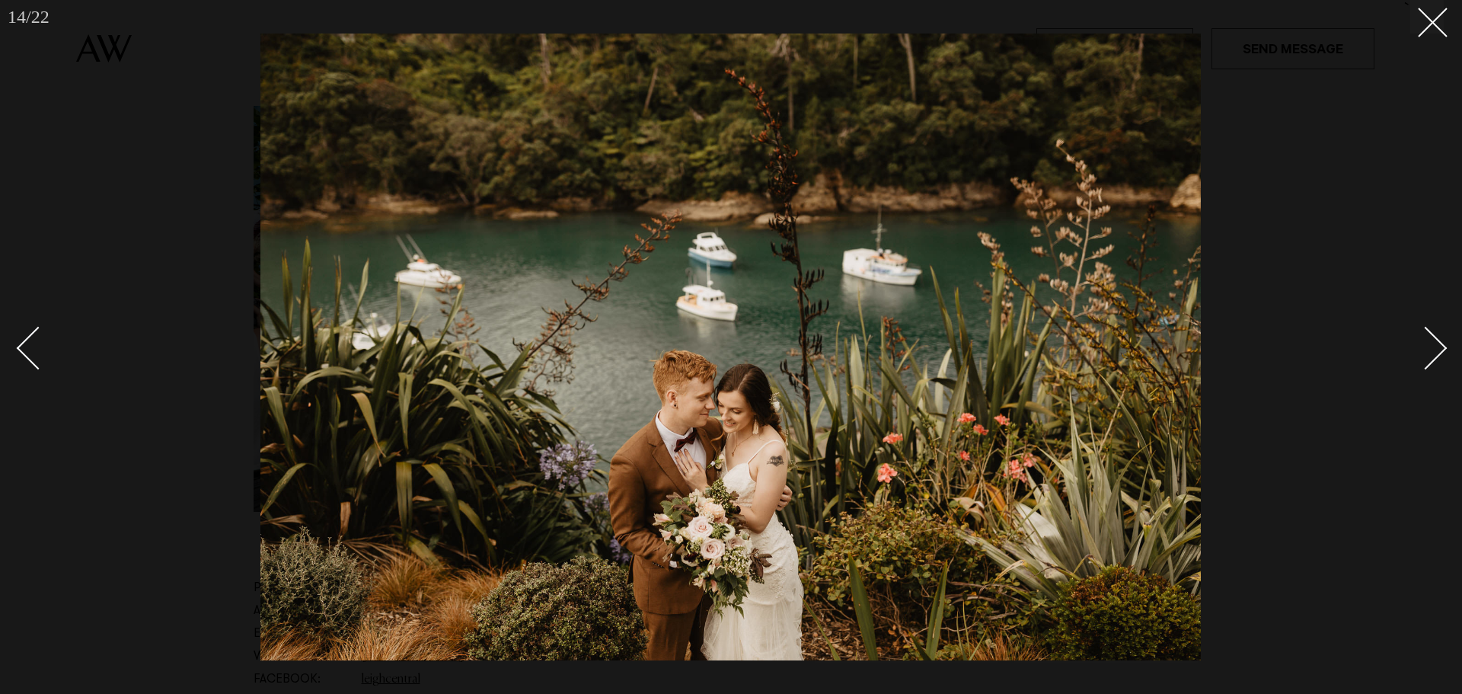
click at [1431, 331] on link at bounding box center [1417, 347] width 53 height 76
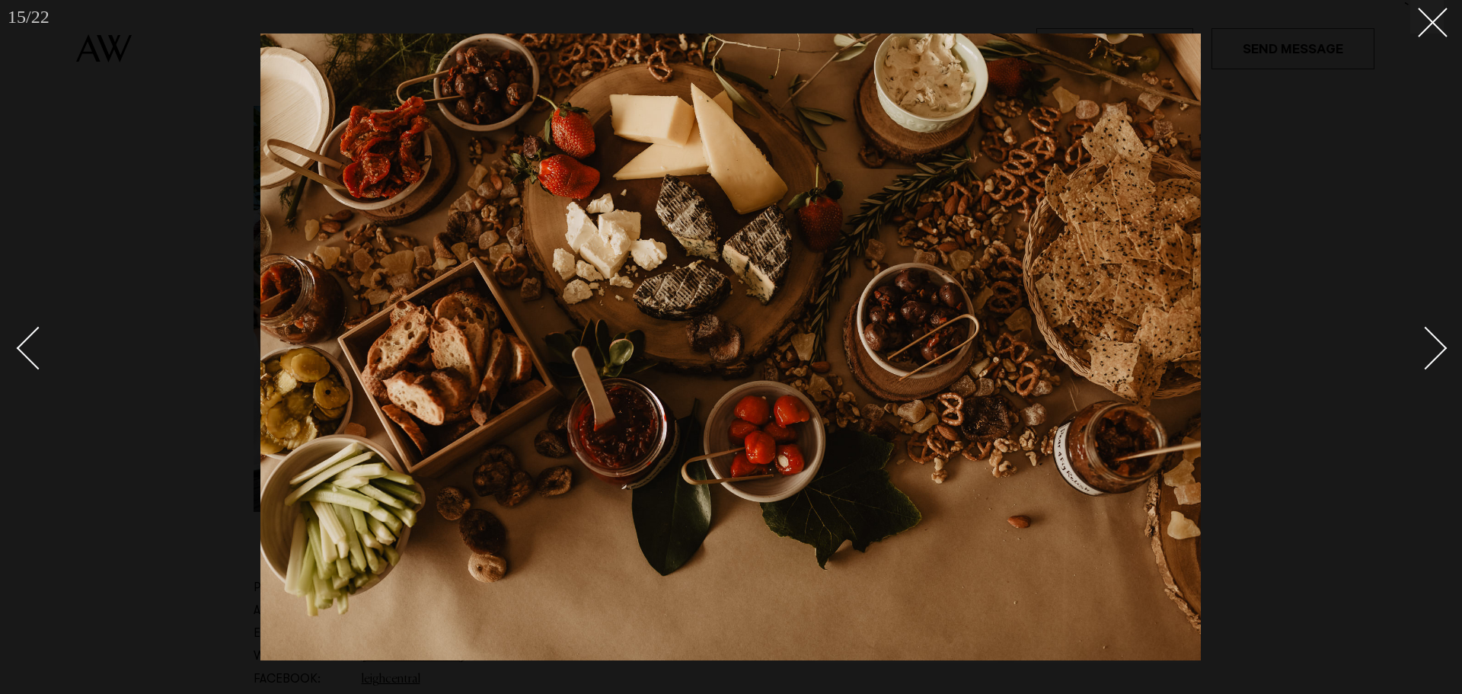
click at [1431, 331] on link at bounding box center [1417, 347] width 53 height 76
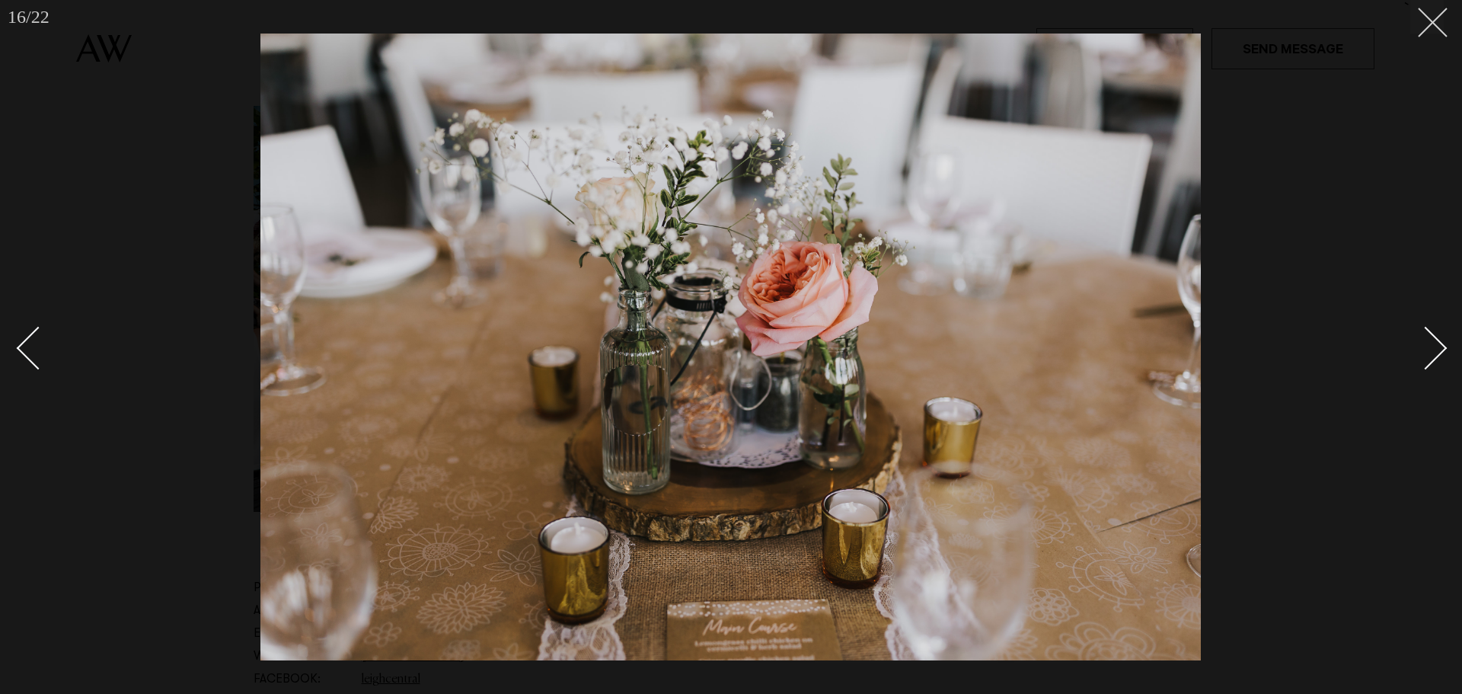
click at [1430, 27] on button at bounding box center [1428, 17] width 34 height 34
